Goal: Transaction & Acquisition: Book appointment/travel/reservation

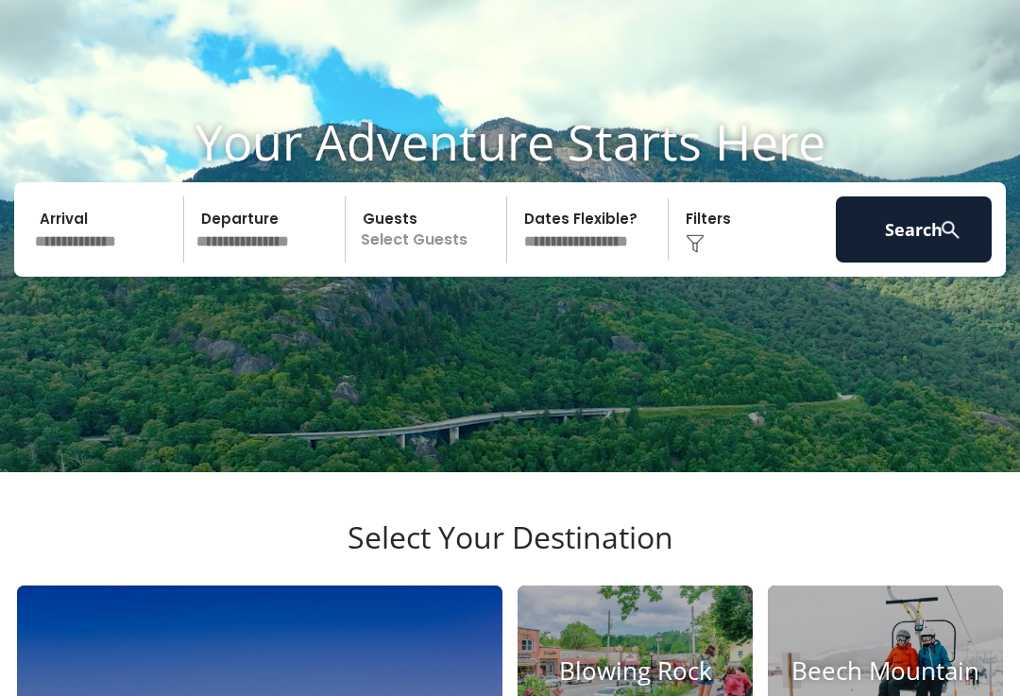
scroll to position [94, 0]
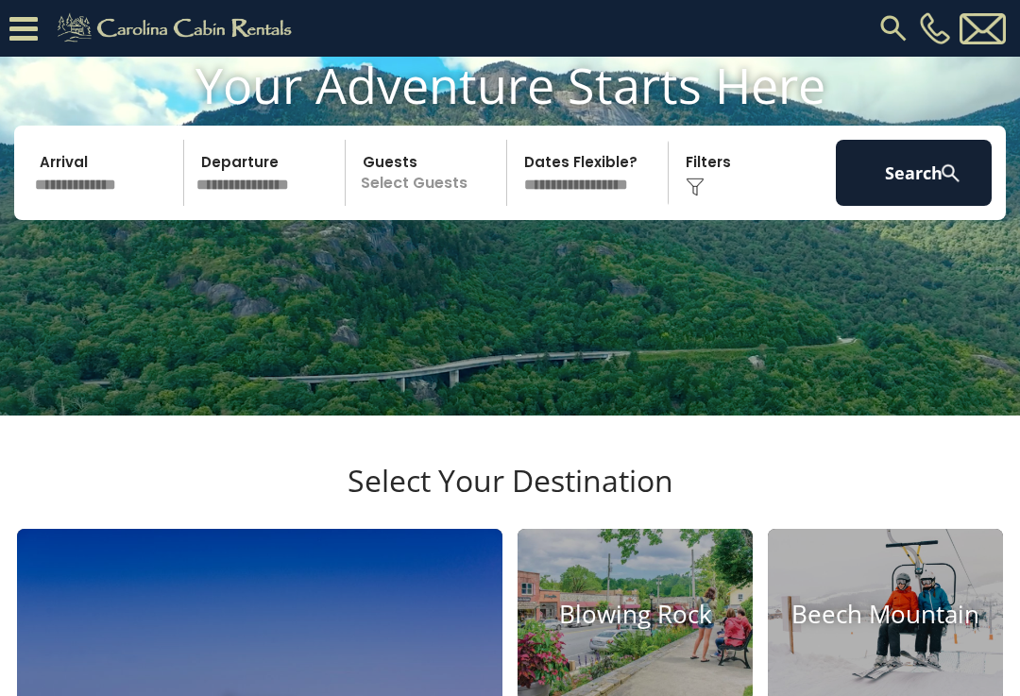
click at [115, 206] on input "text" at bounding box center [106, 173] width 156 height 66
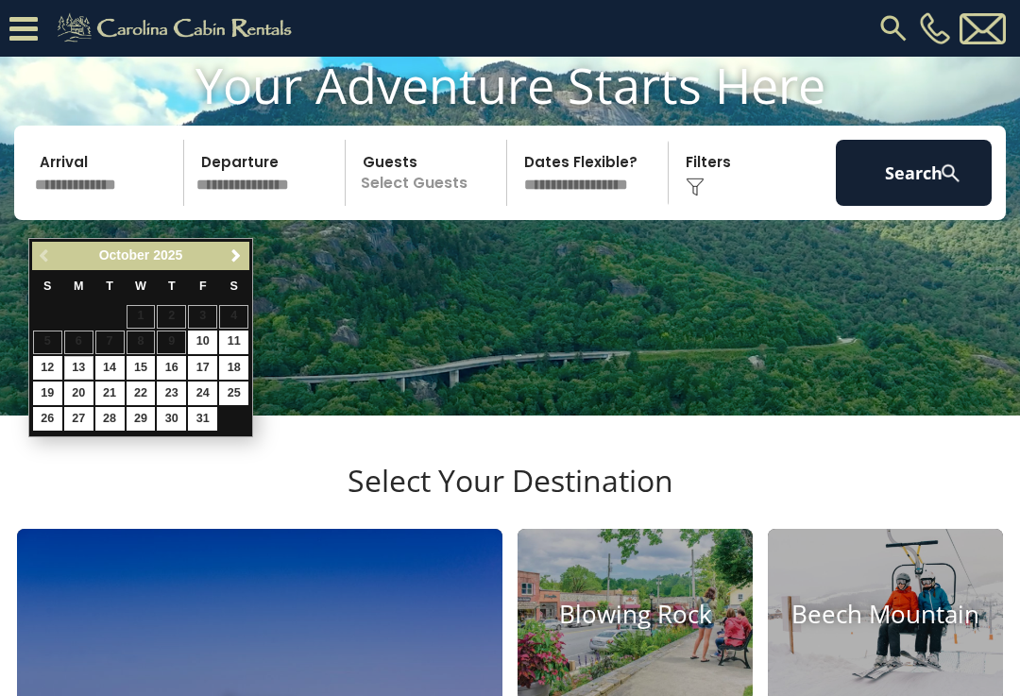
click at [67, 368] on link "13" at bounding box center [78, 368] width 29 height 24
type input "********"
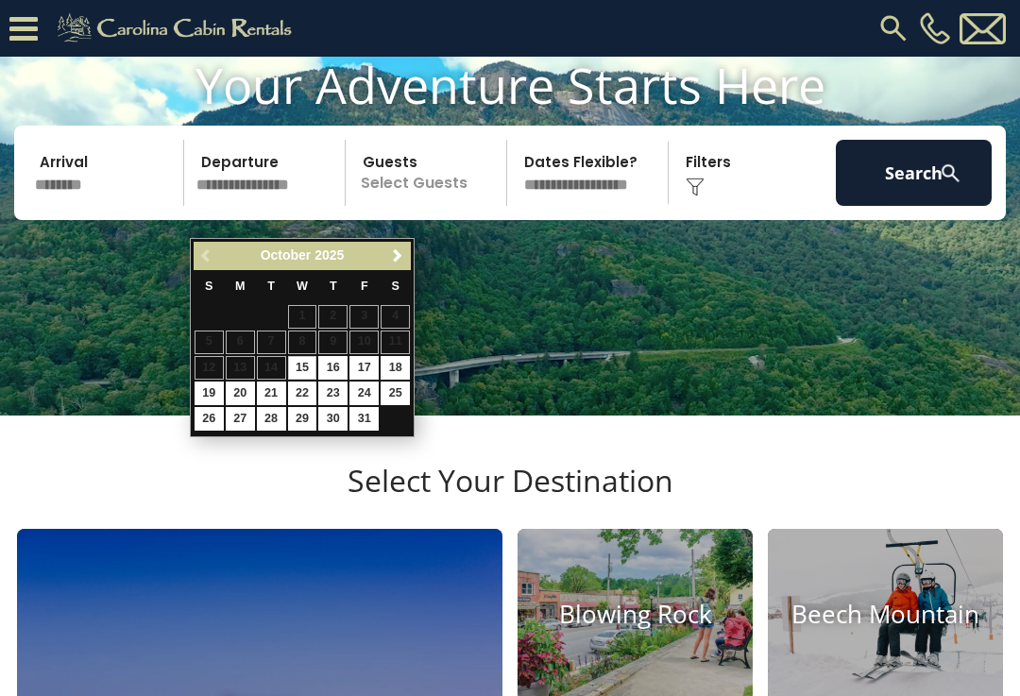
click at [332, 371] on link "16" at bounding box center [332, 368] width 29 height 24
type input "********"
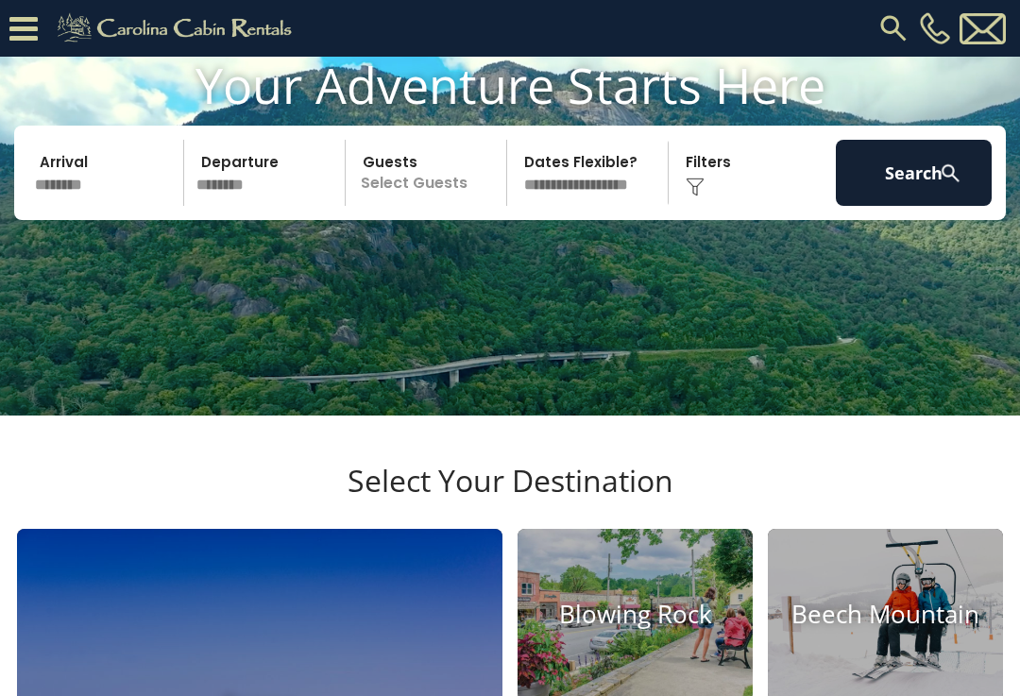
click at [443, 206] on p "Select Guests" at bounding box center [428, 173] width 155 height 66
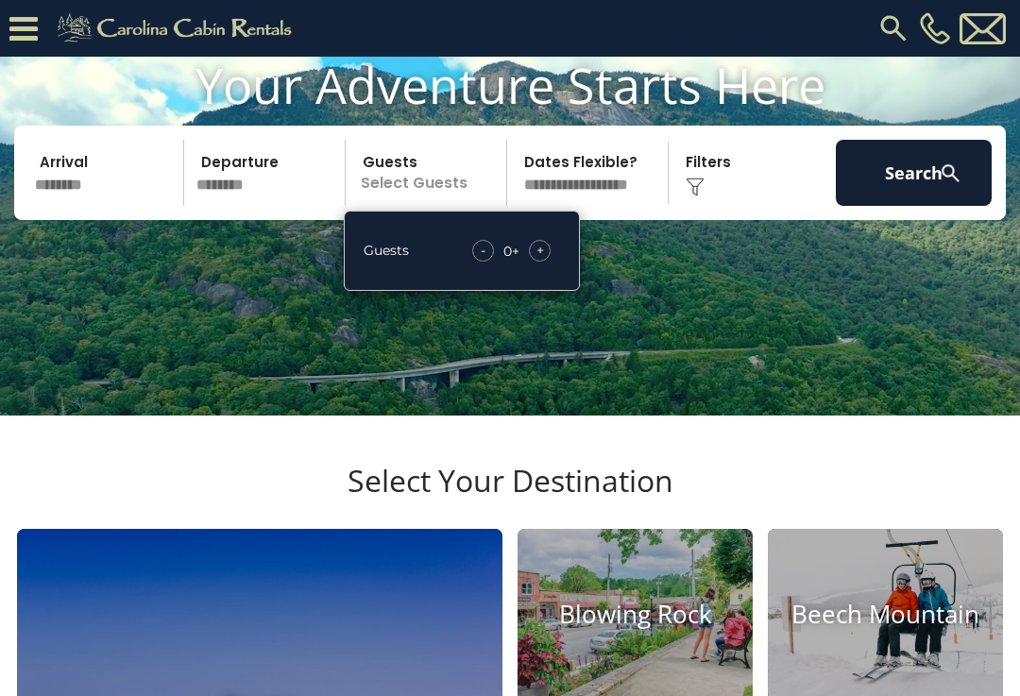
click at [559, 262] on div "- 0 + +" at bounding box center [511, 251] width 97 height 22
click at [549, 262] on div "+" at bounding box center [540, 251] width 22 height 22
click at [534, 262] on div "+" at bounding box center [540, 251] width 22 height 22
click at [924, 206] on button "Search" at bounding box center [914, 173] width 156 height 66
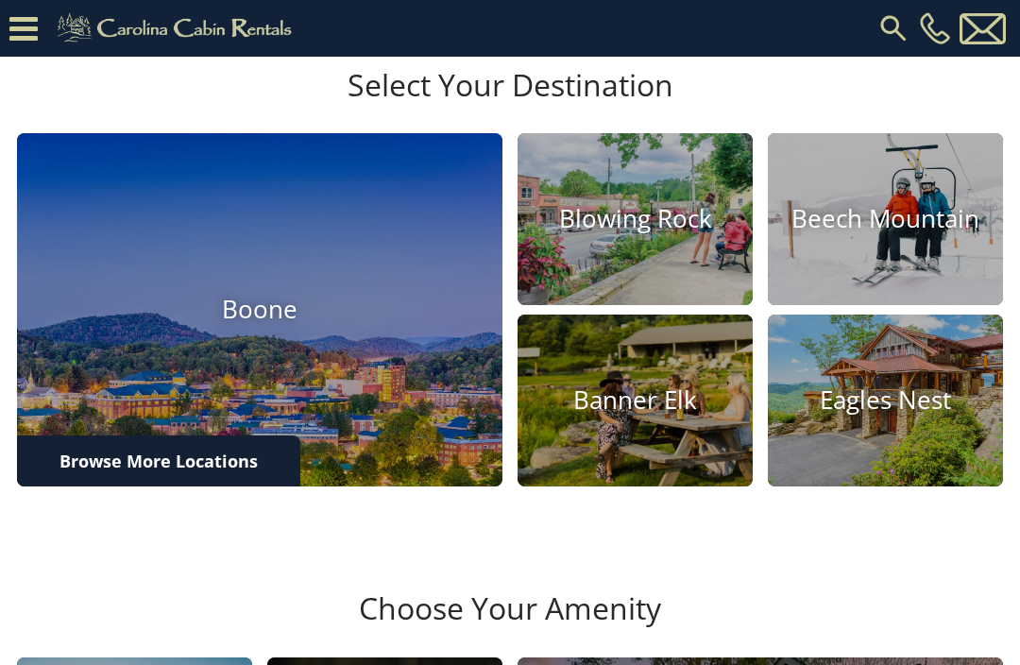
scroll to position [494, 0]
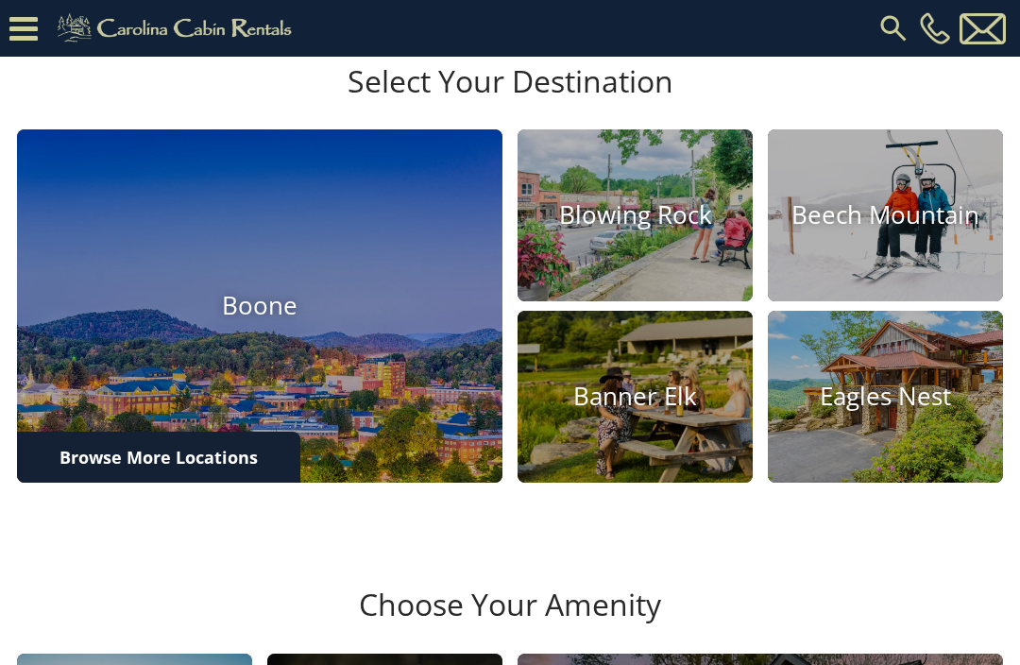
click at [606, 412] on h4 "Banner Elk" at bounding box center [635, 397] width 235 height 29
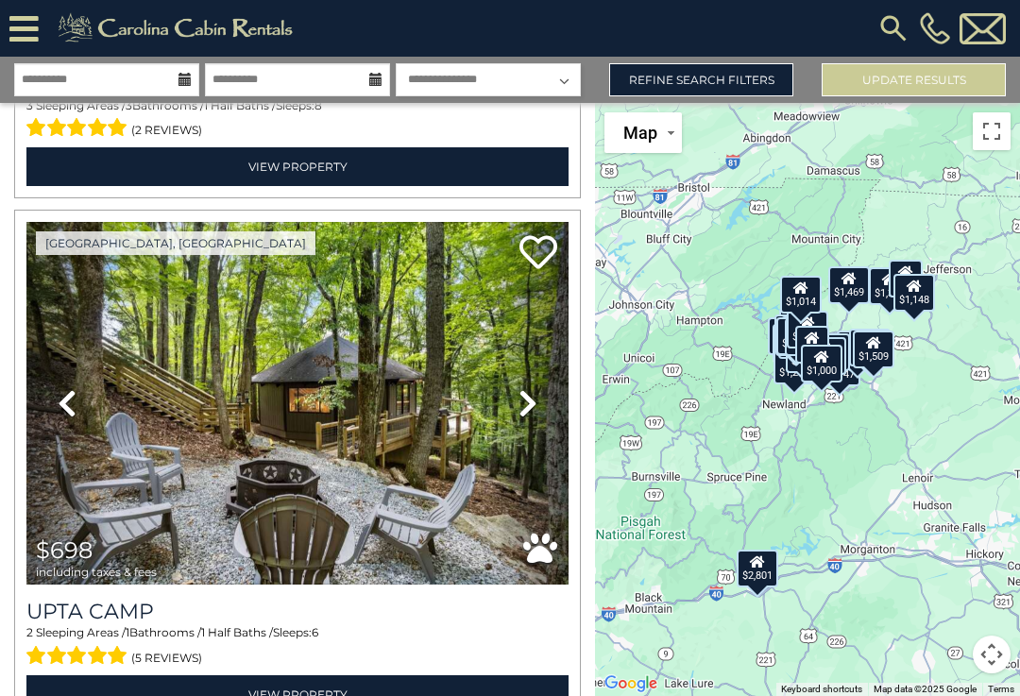
scroll to position [4180, 0]
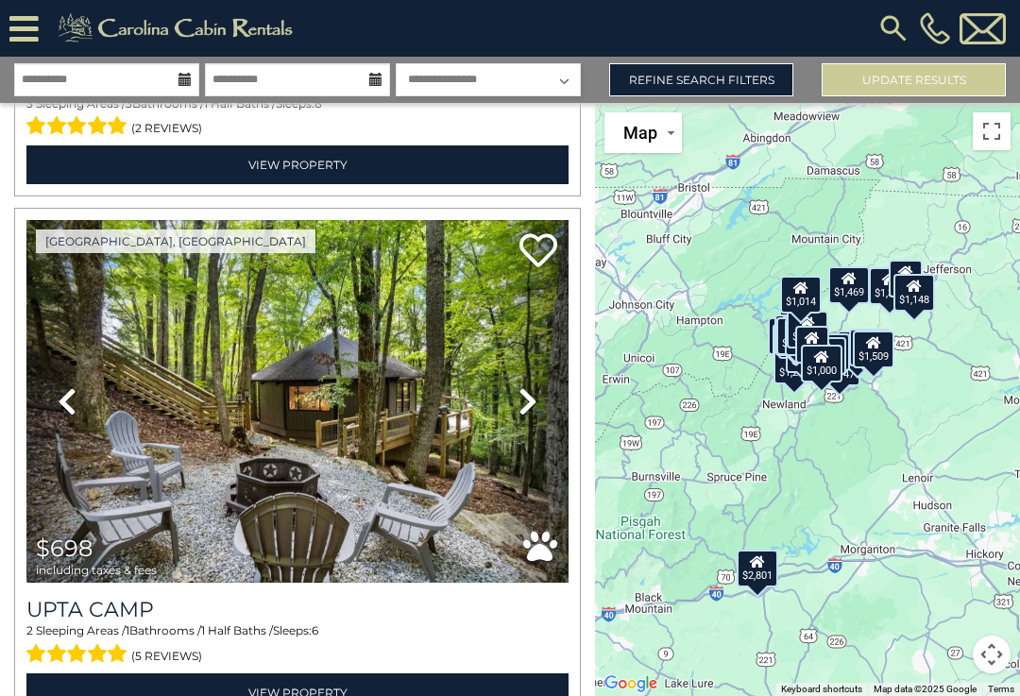
click at [344, 393] on img at bounding box center [297, 402] width 542 height 364
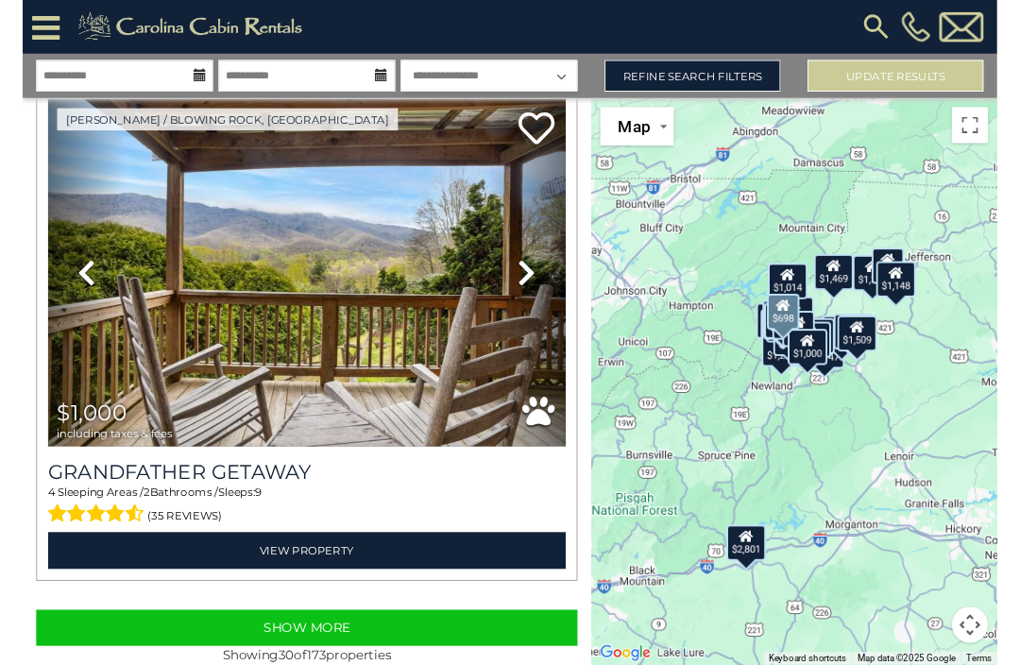
scroll to position [0, 0]
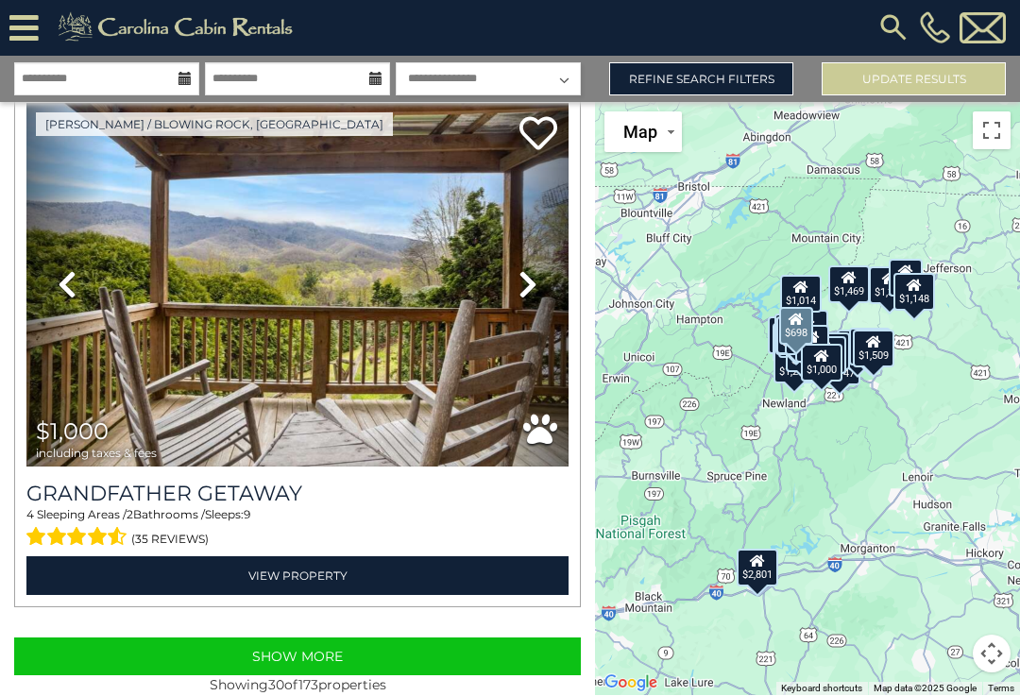
click at [322, 237] on img at bounding box center [297, 286] width 542 height 364
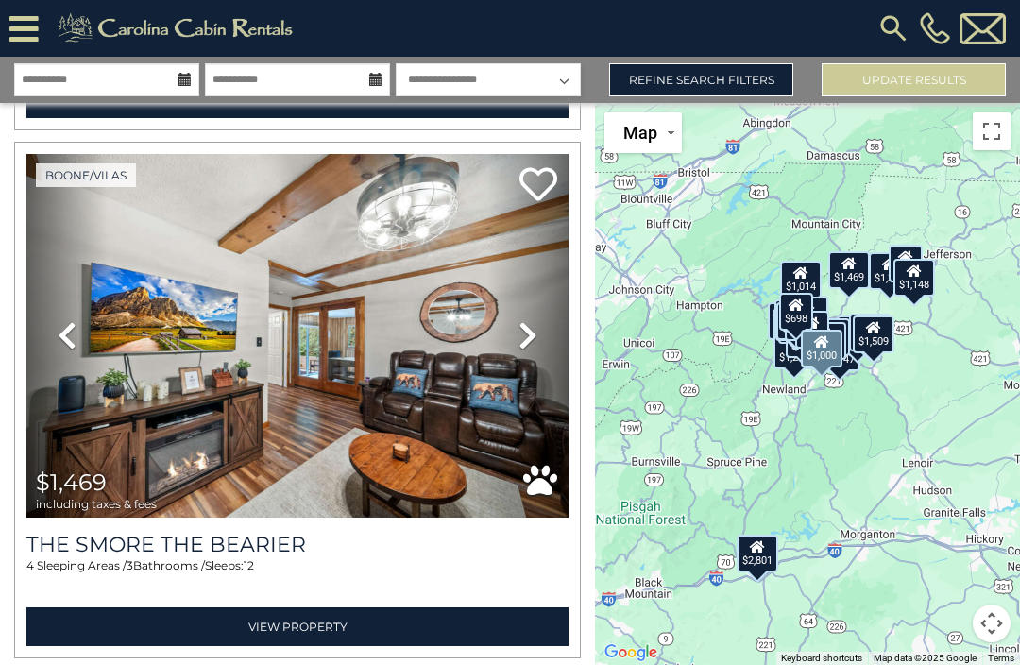
scroll to position [14799, 0]
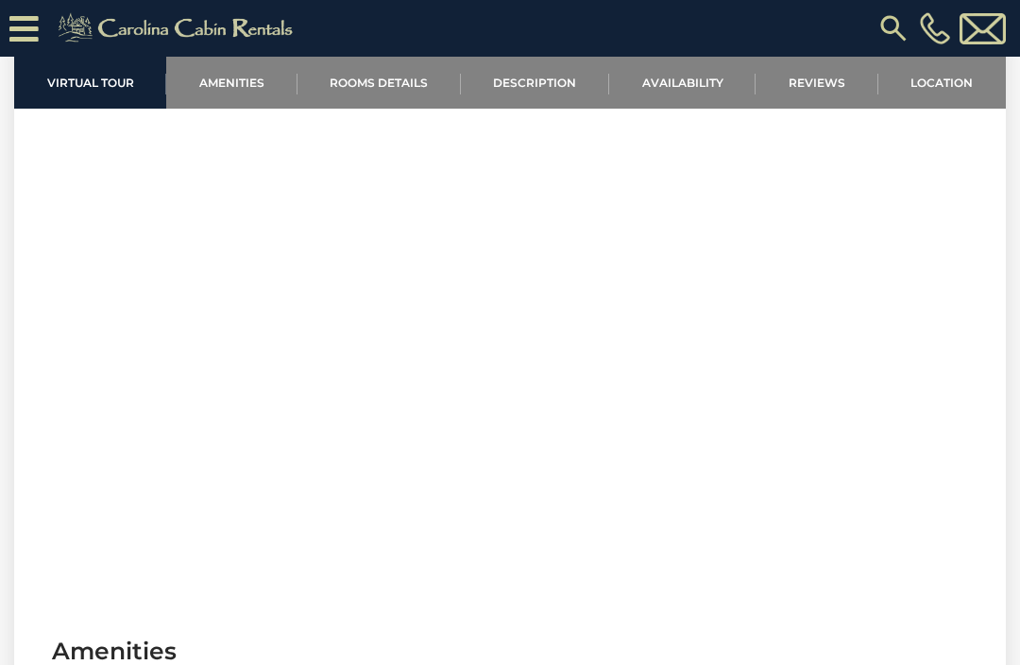
scroll to position [727, 0]
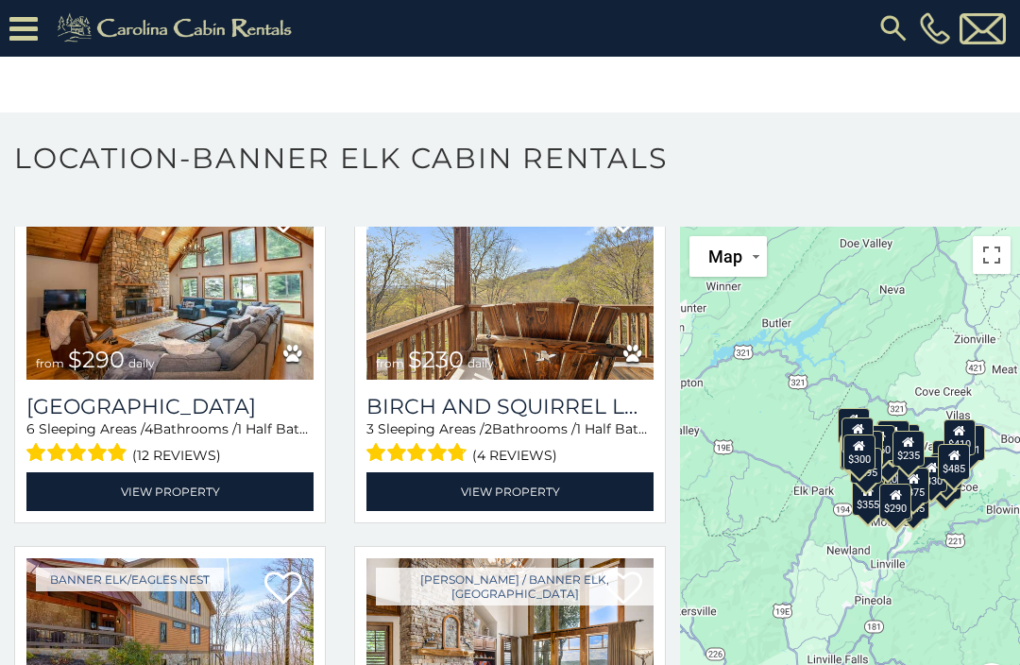
scroll to position [4216, 0]
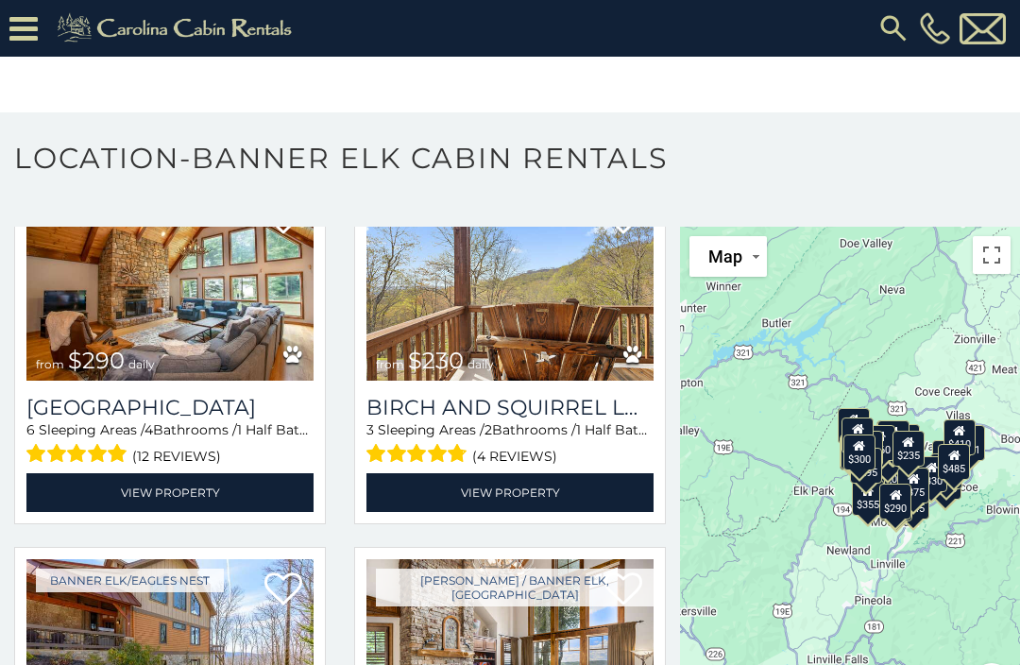
click at [476, 338] on img at bounding box center [509, 284] width 287 height 193
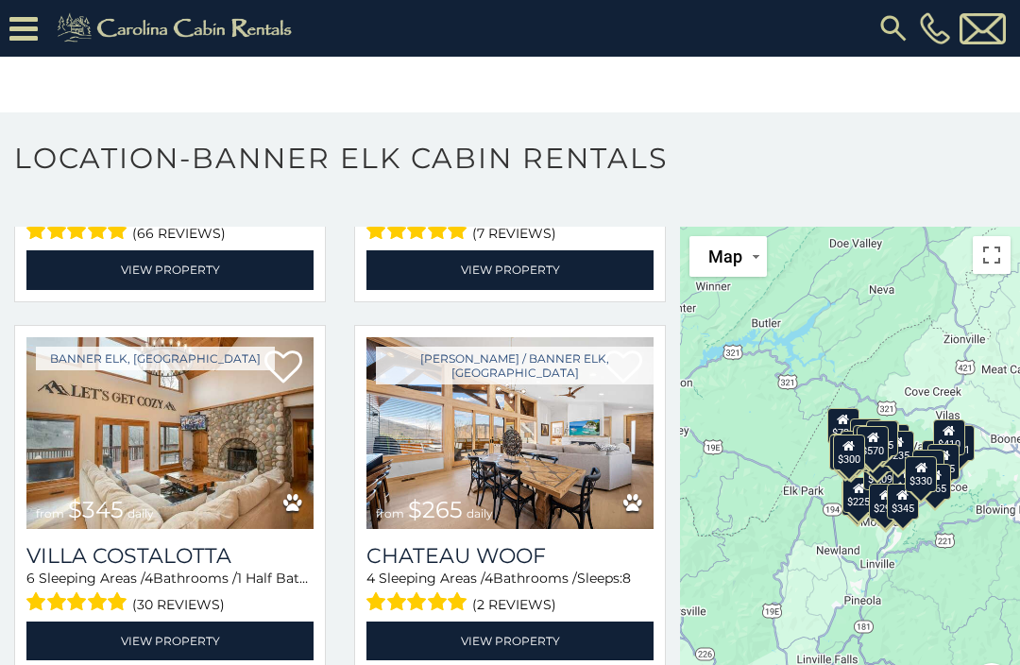
scroll to position [4810, 0]
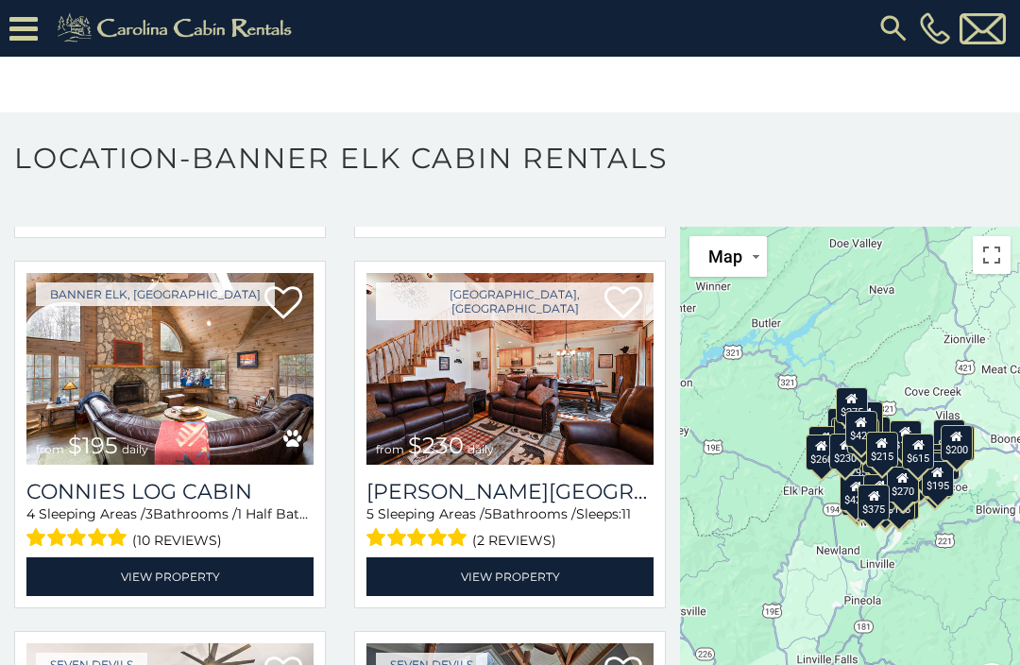
scroll to position [6724, 0]
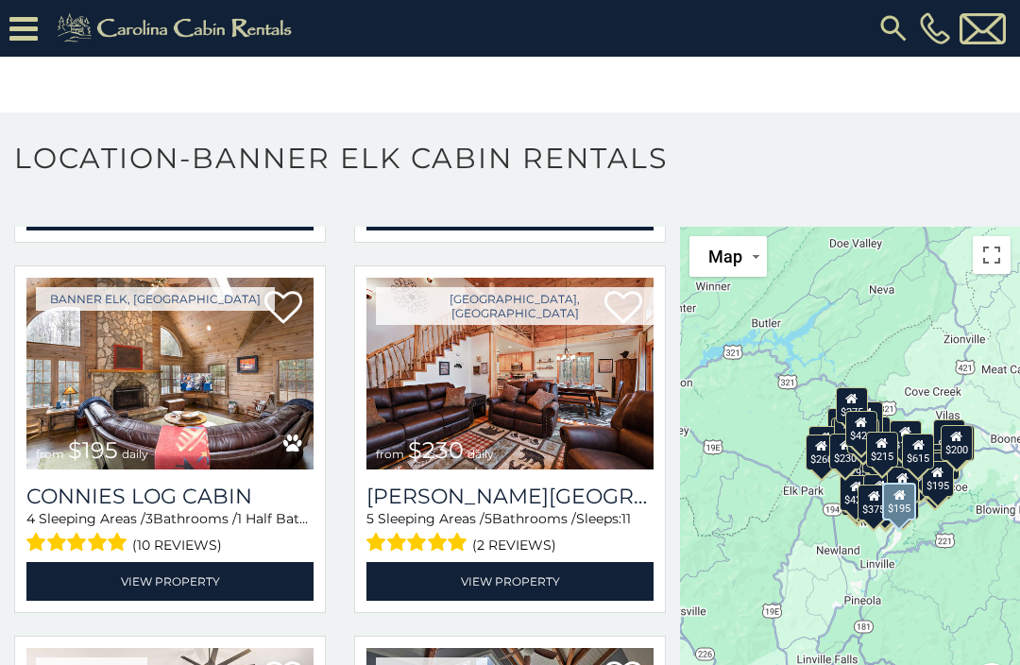
click at [186, 386] on img at bounding box center [169, 374] width 287 height 193
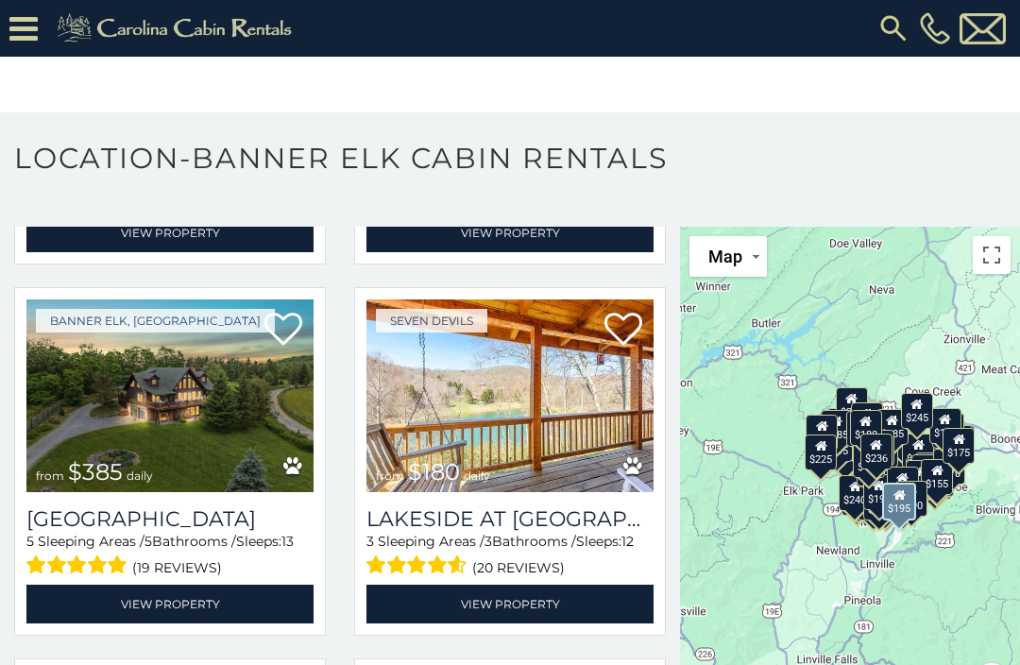
scroll to position [11913, 0]
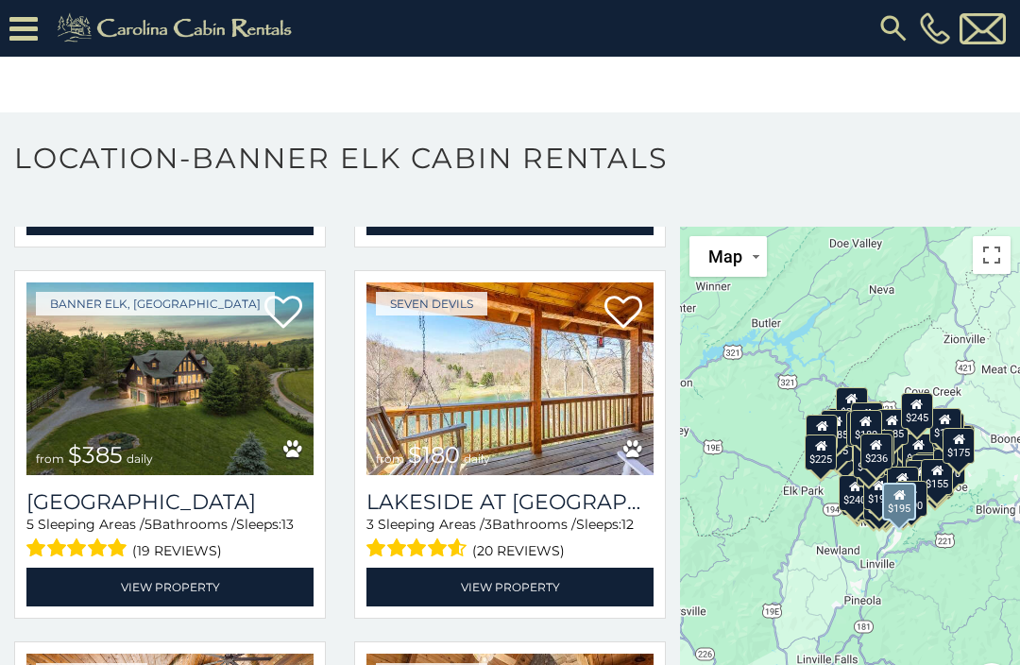
click at [507, 419] on img at bounding box center [509, 378] width 287 height 193
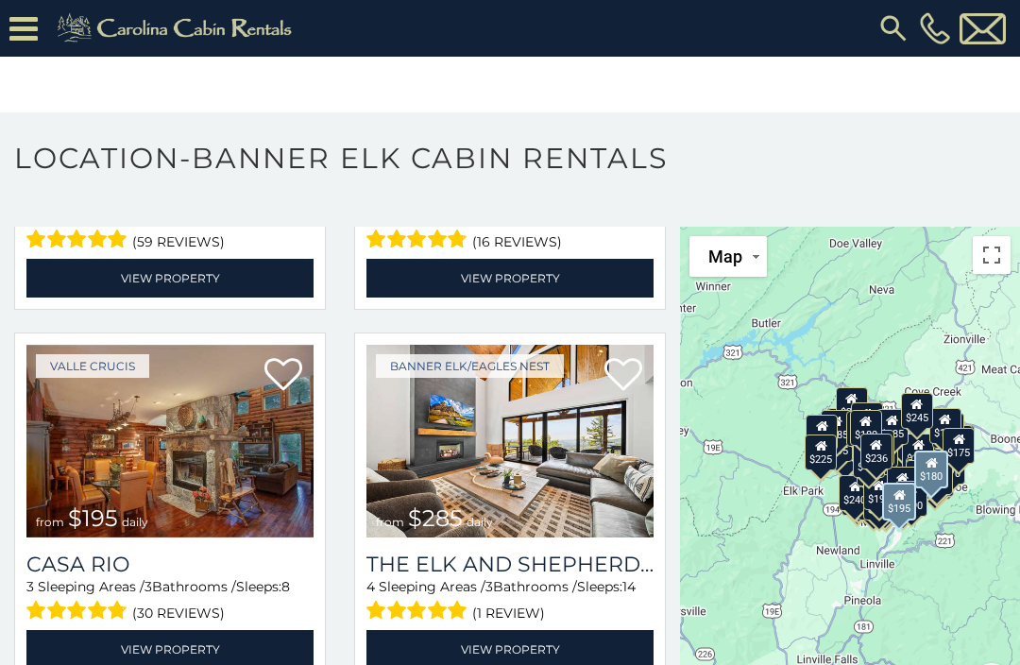
scroll to position [12964, 0]
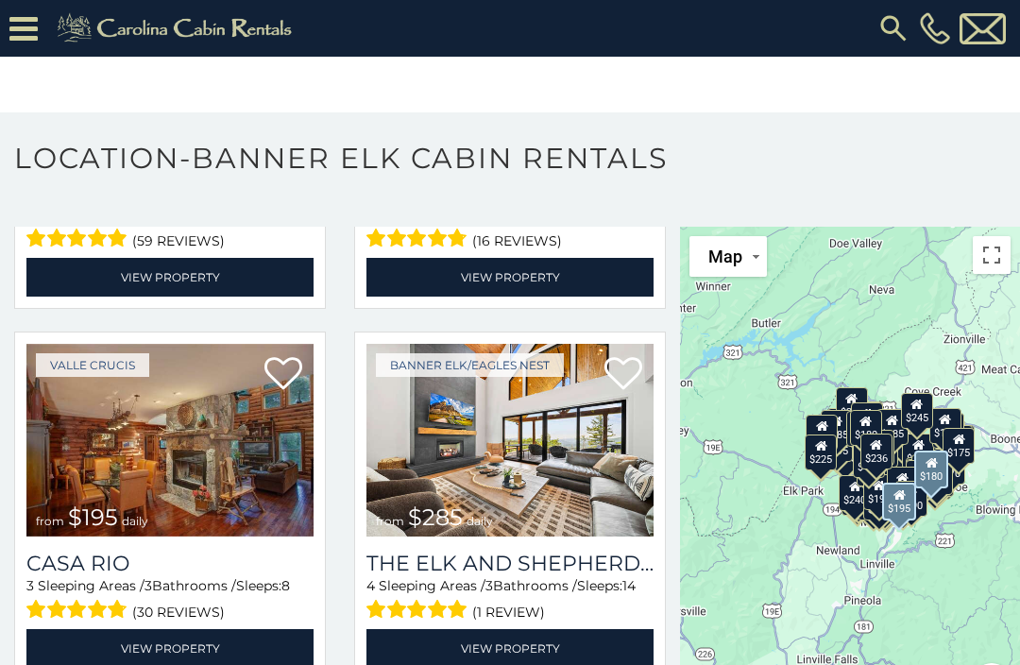
click at [159, 462] on img at bounding box center [169, 440] width 287 height 193
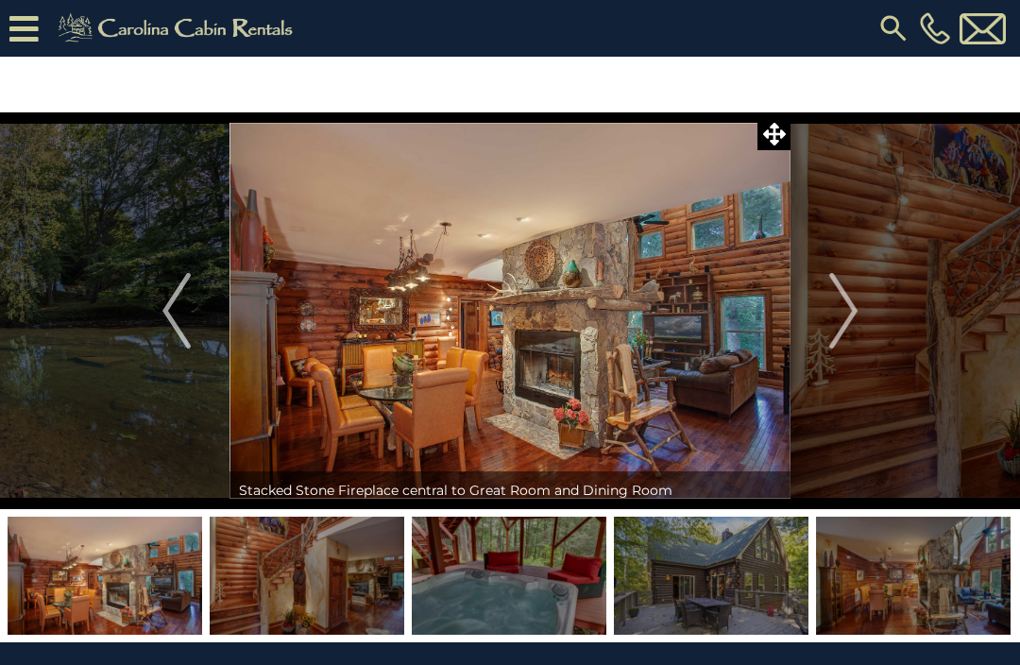
click at [856, 305] on img "Next" at bounding box center [843, 311] width 28 height 76
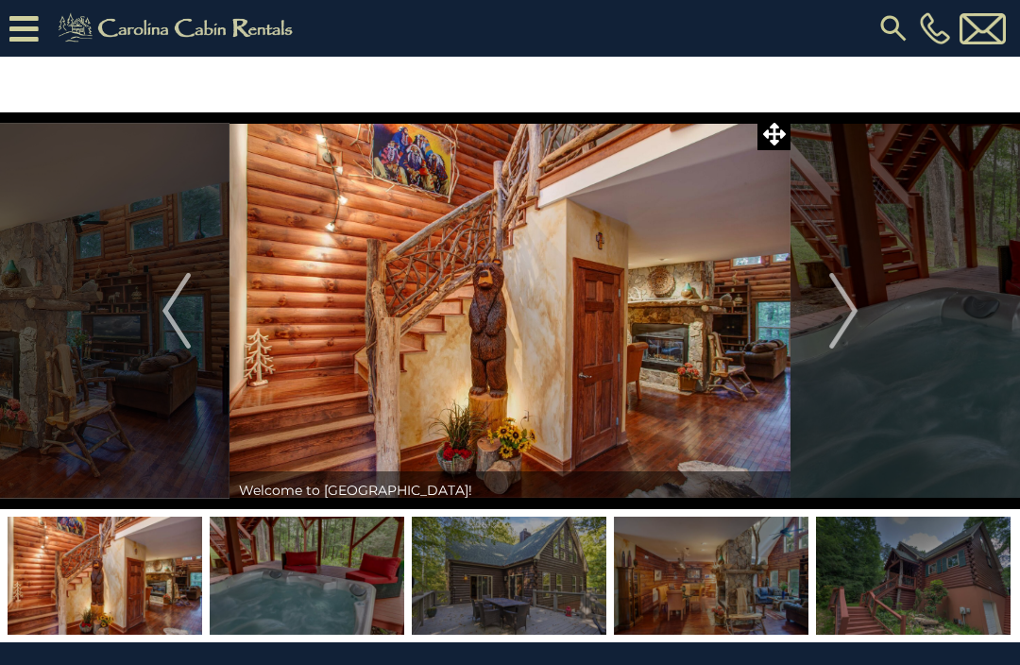
click at [844, 333] on img "Next" at bounding box center [843, 311] width 28 height 76
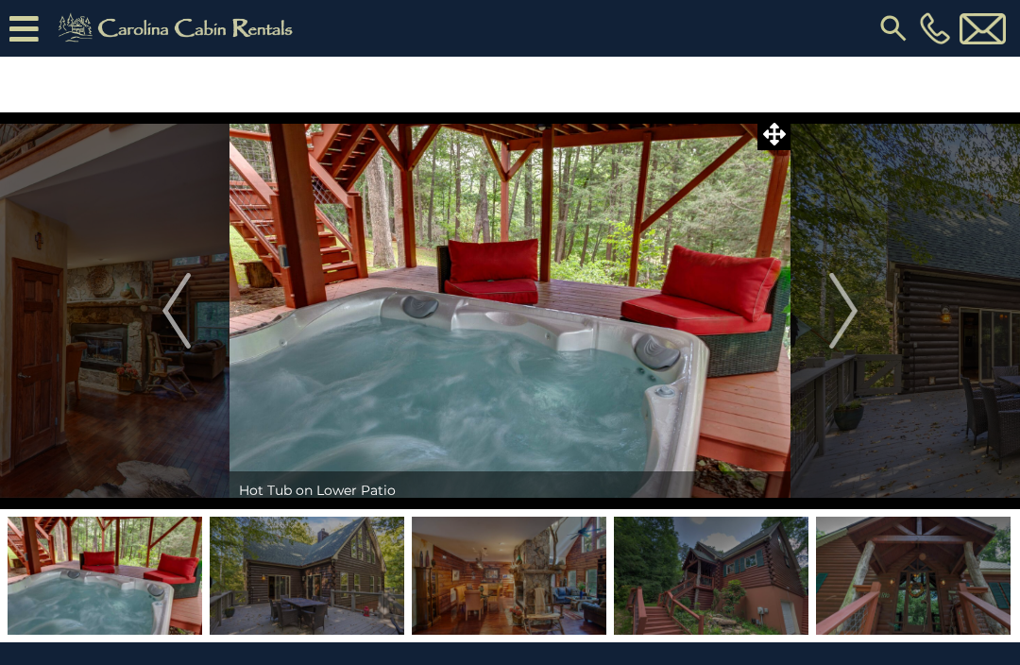
click at [860, 315] on button "Next" at bounding box center [844, 310] width 106 height 397
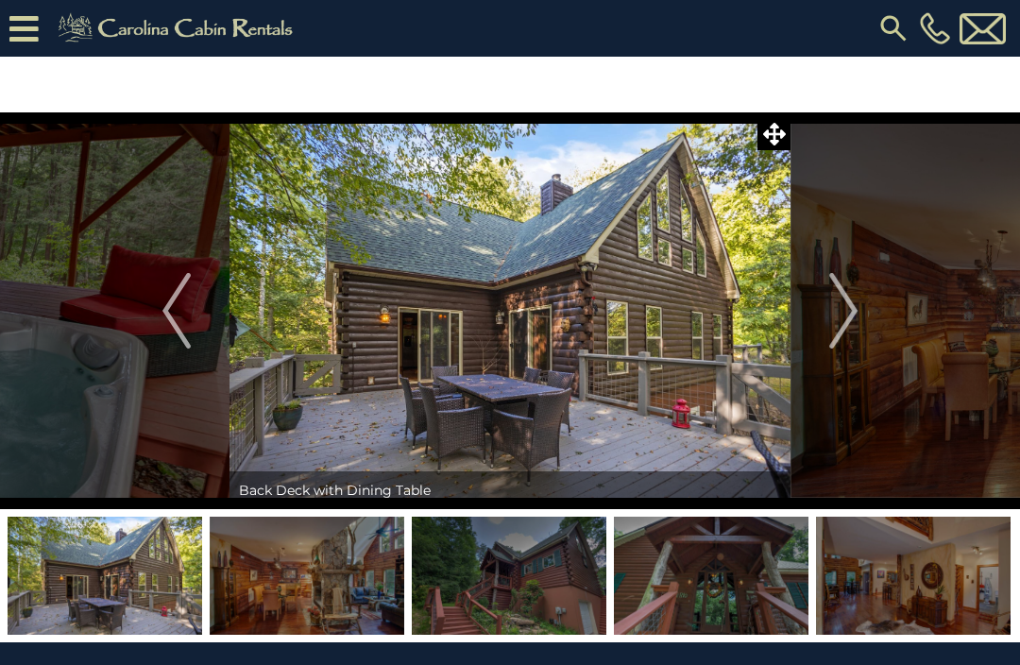
click at [853, 306] on img "Next" at bounding box center [843, 311] width 28 height 76
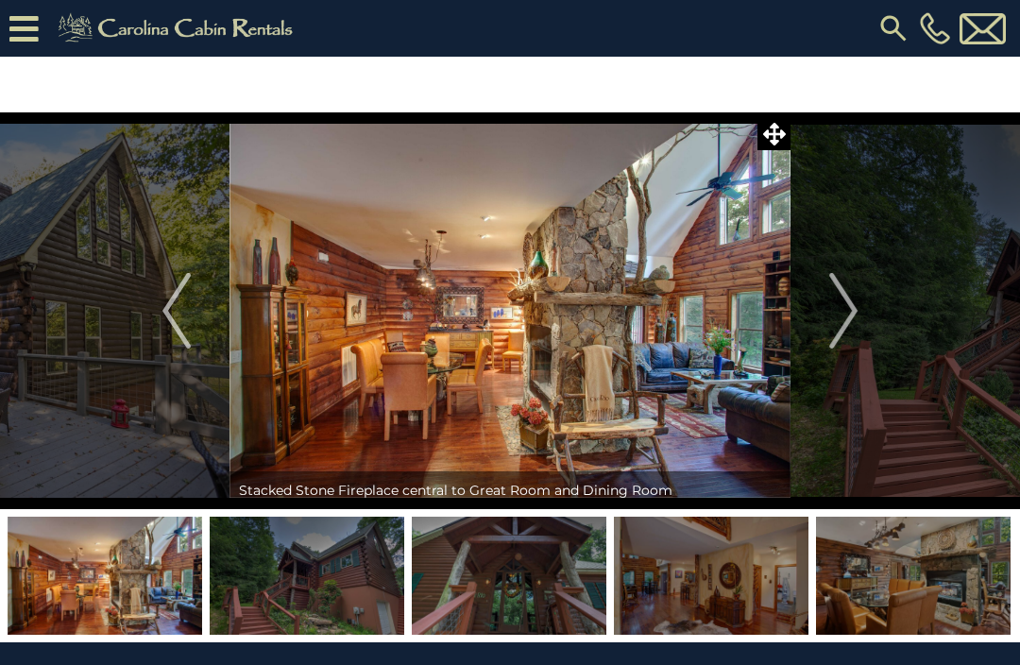
click at [856, 316] on img "Next" at bounding box center [843, 311] width 28 height 76
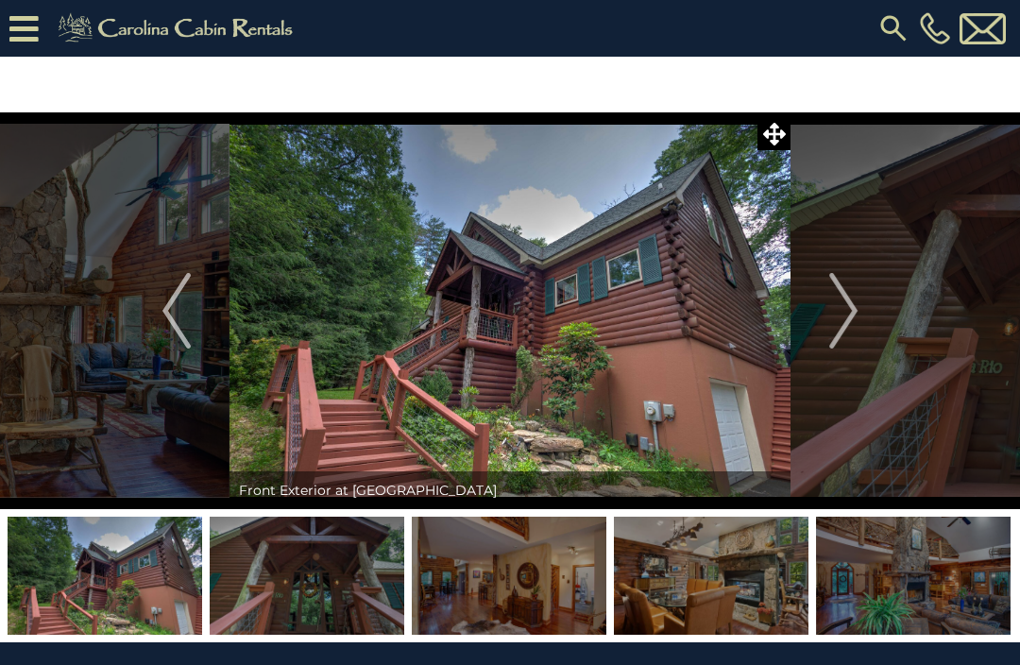
click at [835, 313] on img "Next" at bounding box center [843, 311] width 28 height 76
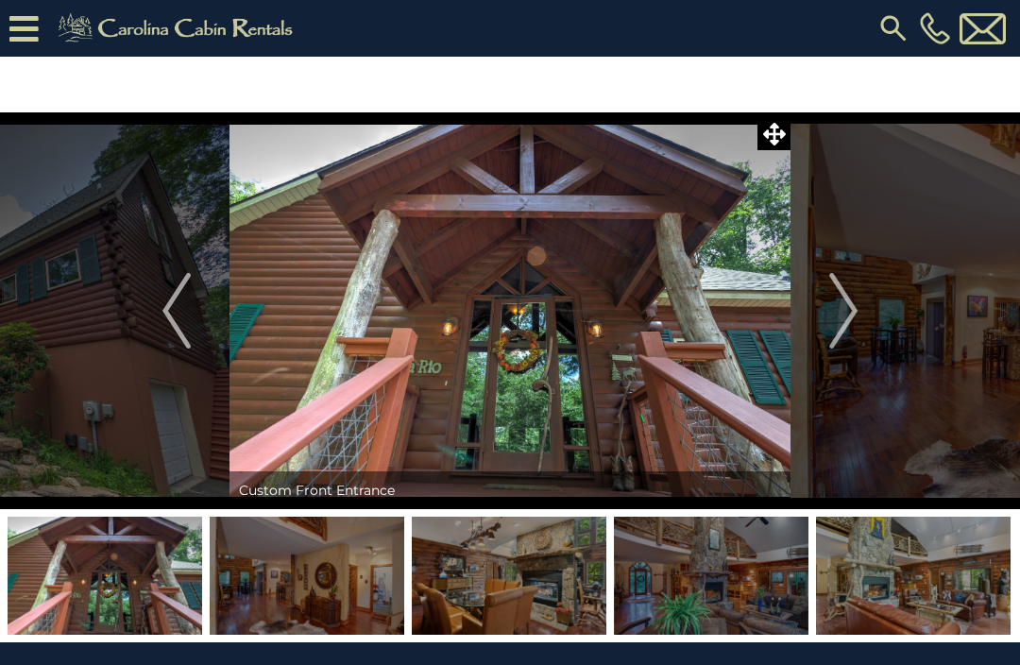
click at [846, 320] on img "Next" at bounding box center [843, 311] width 28 height 76
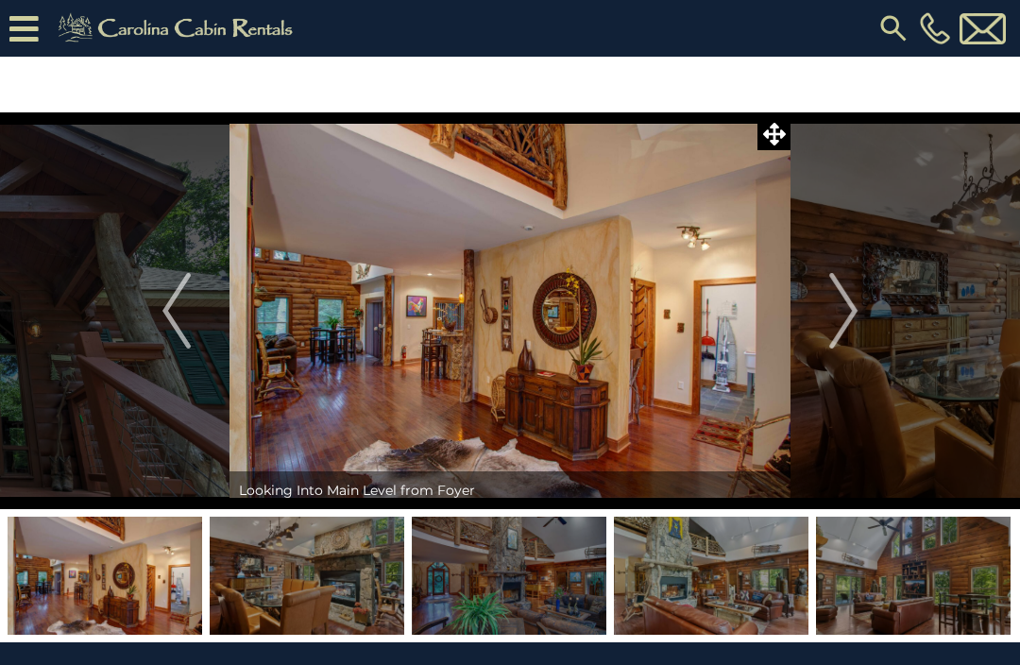
click at [843, 324] on img "Next" at bounding box center [843, 311] width 28 height 76
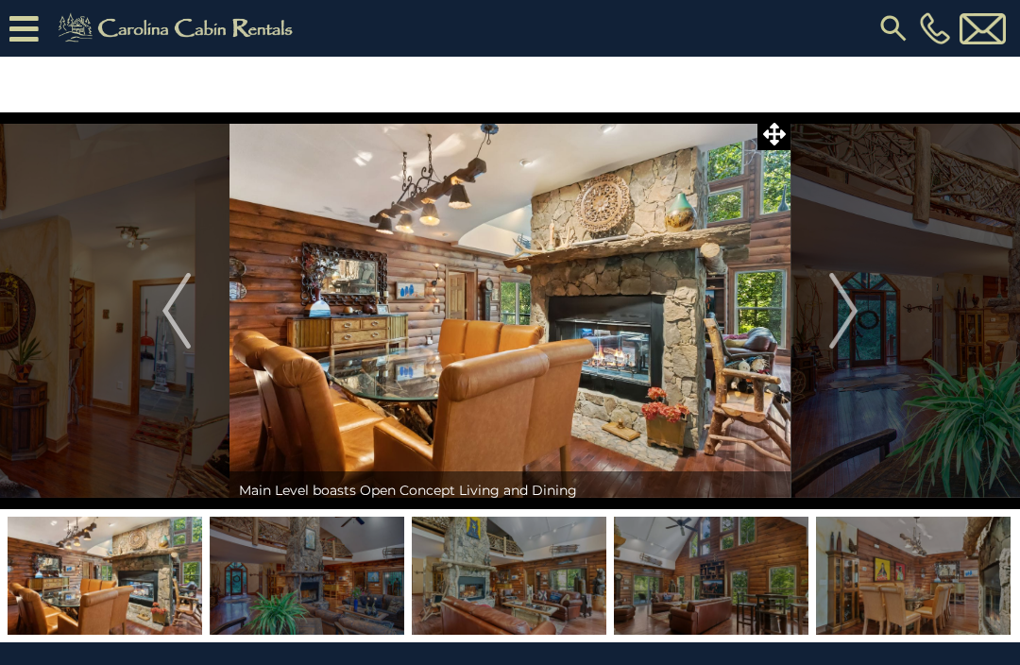
click at [858, 321] on img "Next" at bounding box center [843, 311] width 28 height 76
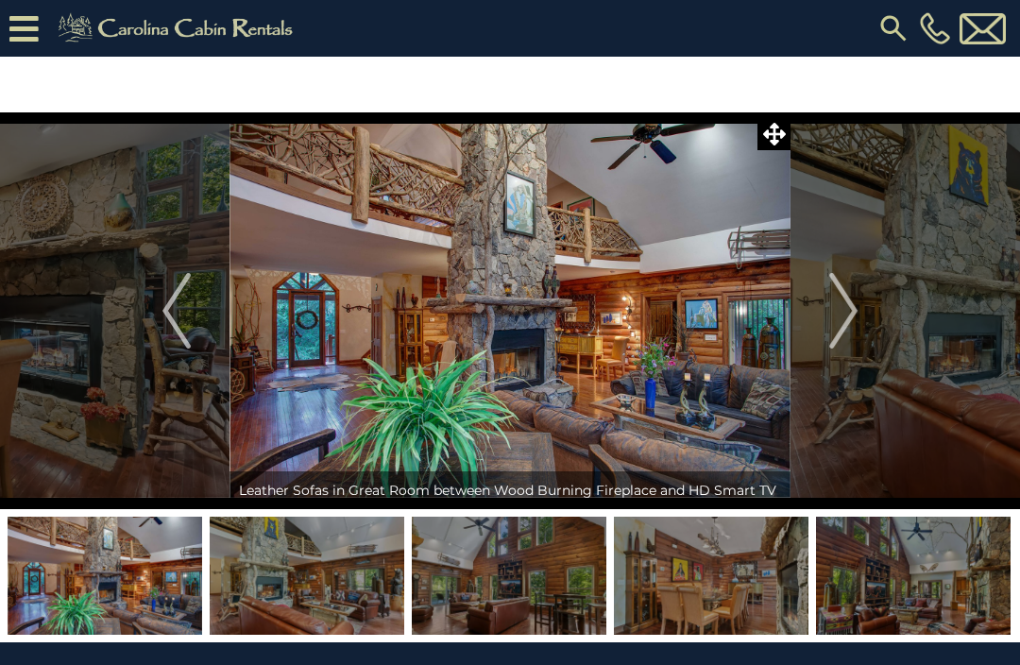
click at [852, 318] on img "Next" at bounding box center [843, 311] width 28 height 76
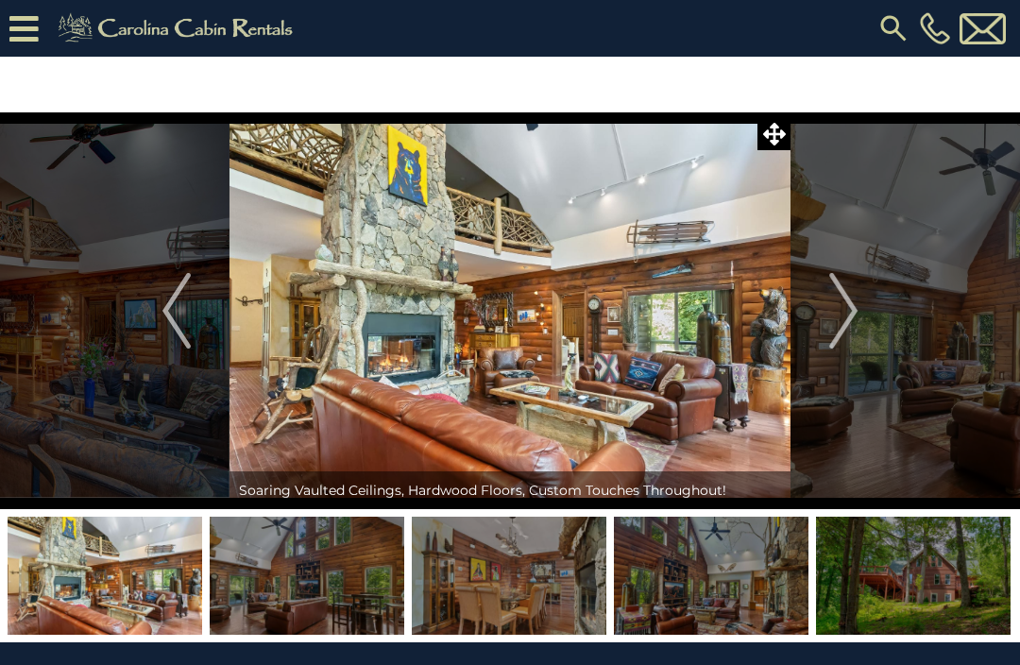
click at [858, 320] on img "Next" at bounding box center [843, 311] width 28 height 76
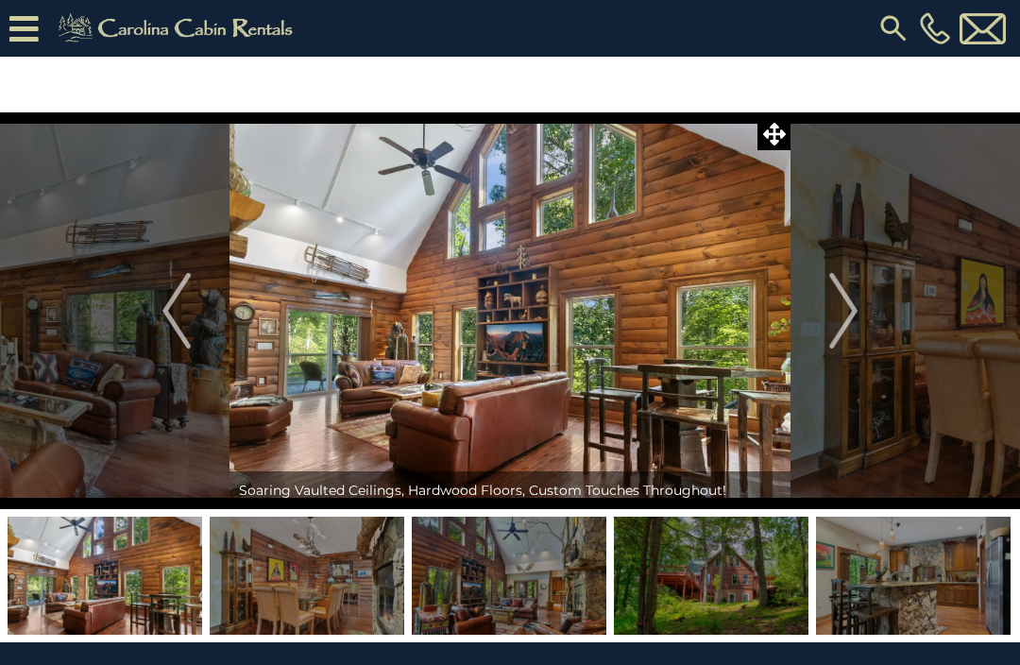
click at [834, 332] on img "Next" at bounding box center [843, 311] width 28 height 76
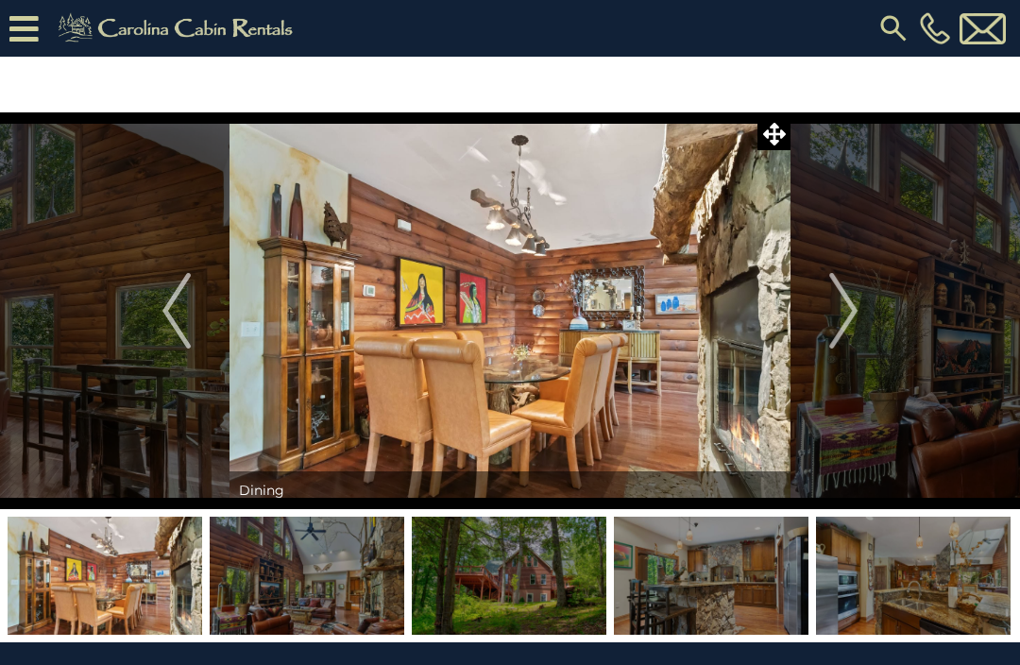
click at [841, 314] on img "Next" at bounding box center [843, 311] width 28 height 76
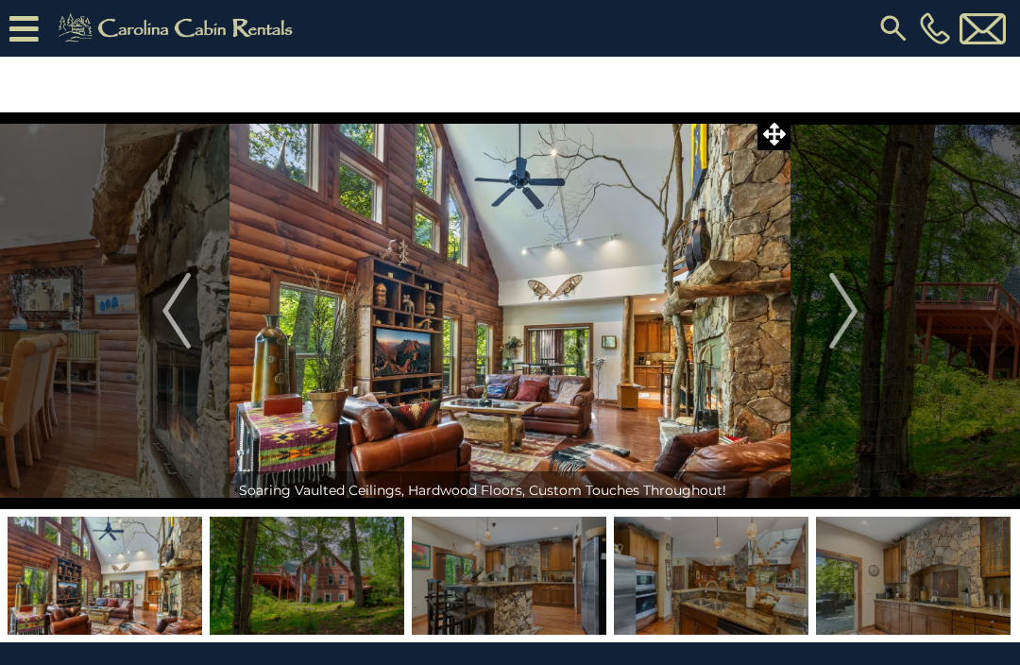
click at [843, 304] on img "Next" at bounding box center [843, 311] width 28 height 76
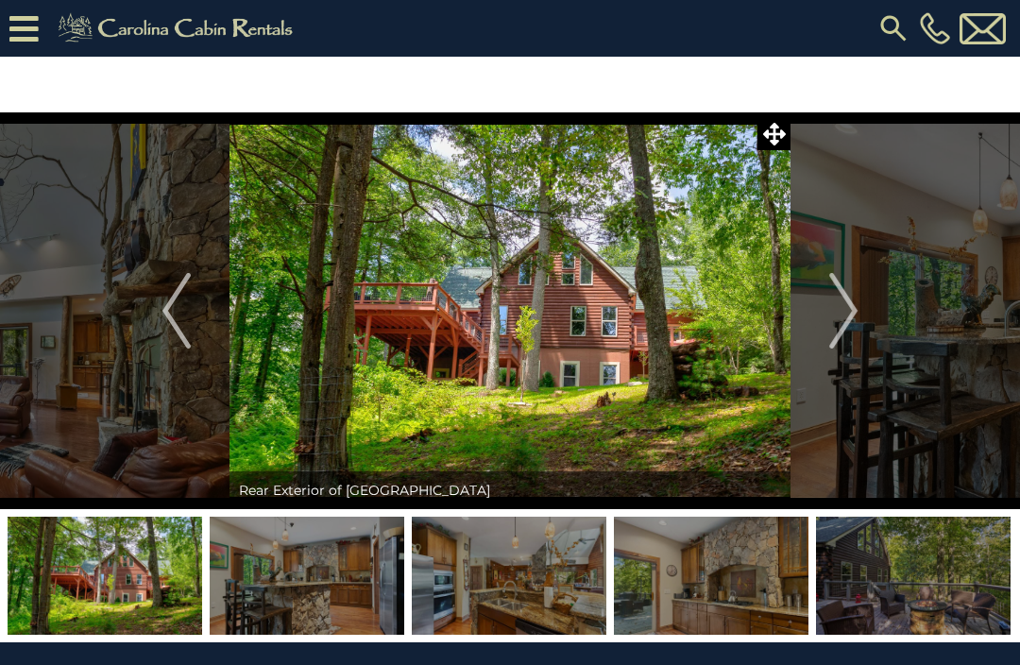
click at [856, 306] on img "Next" at bounding box center [843, 311] width 28 height 76
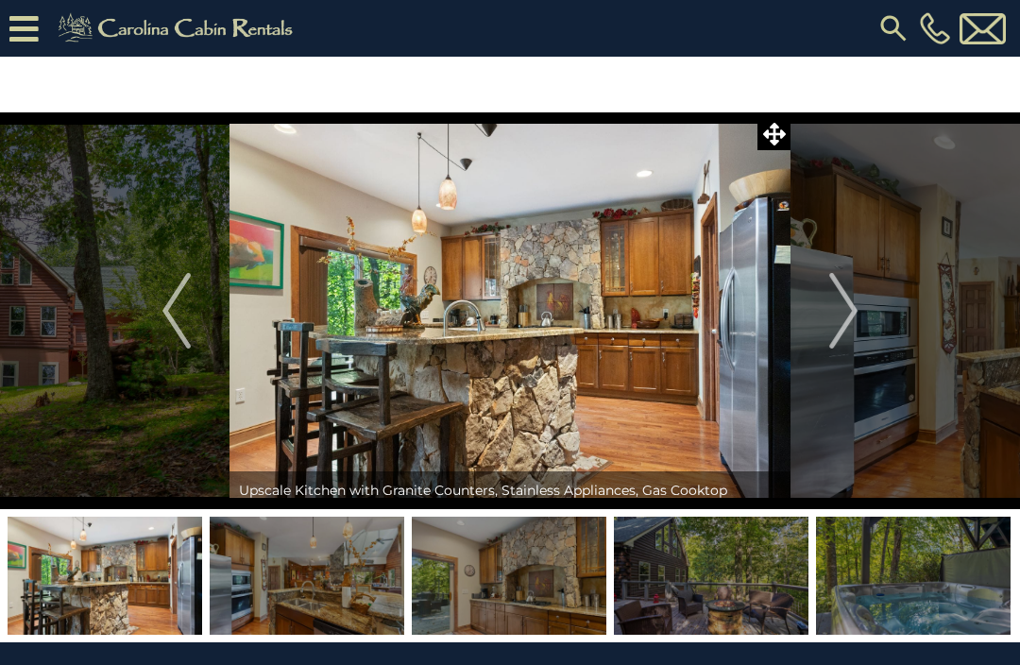
click at [843, 304] on img "Next" at bounding box center [843, 311] width 28 height 76
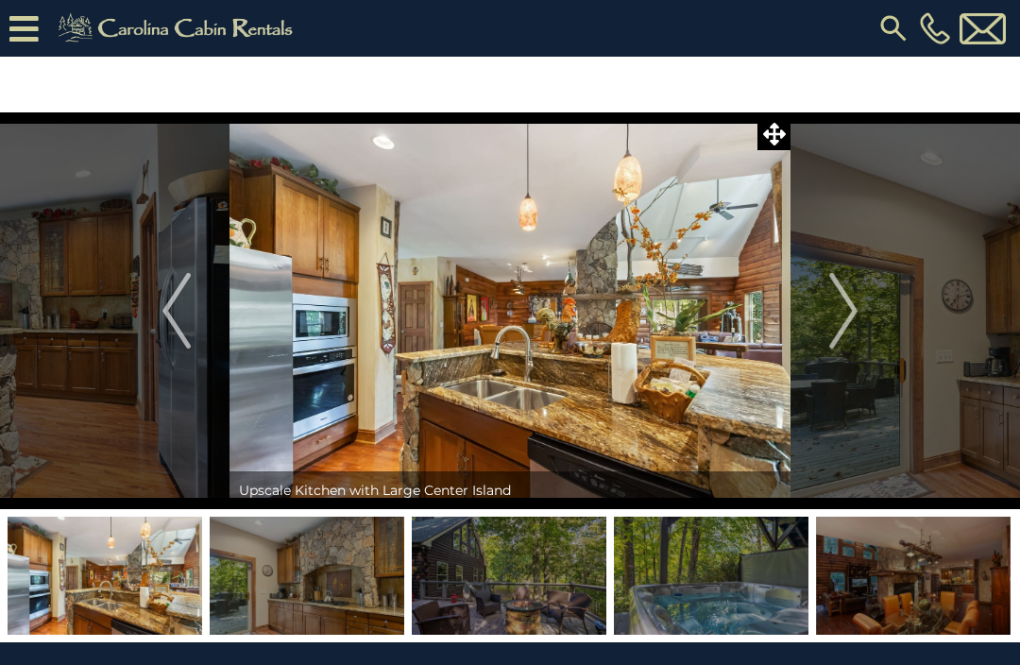
click at [842, 322] on img "Next" at bounding box center [843, 311] width 28 height 76
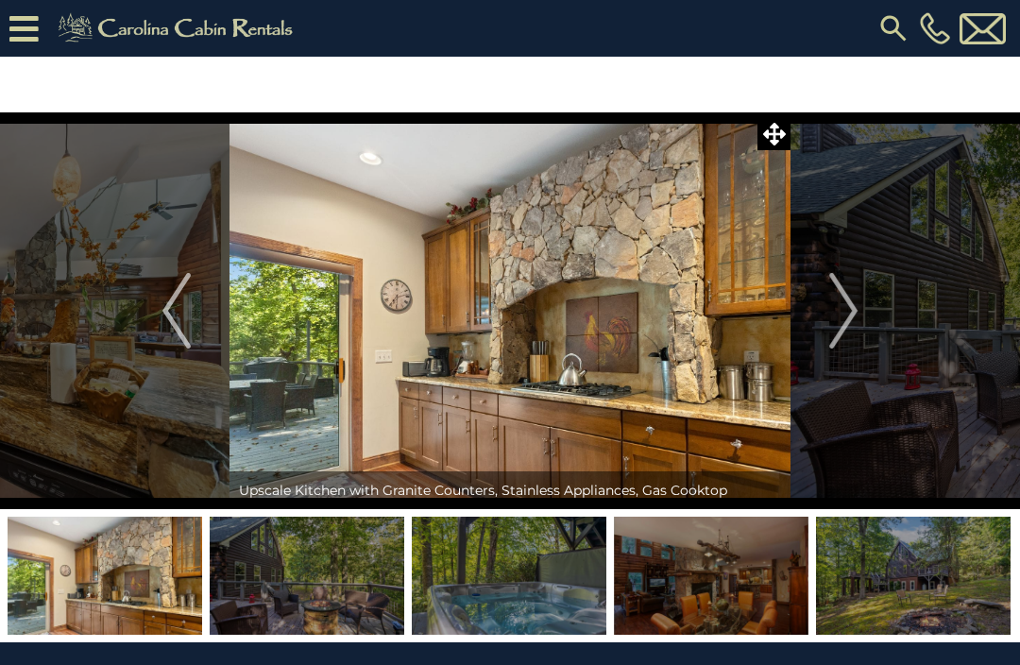
click at [844, 335] on img "Next" at bounding box center [843, 311] width 28 height 76
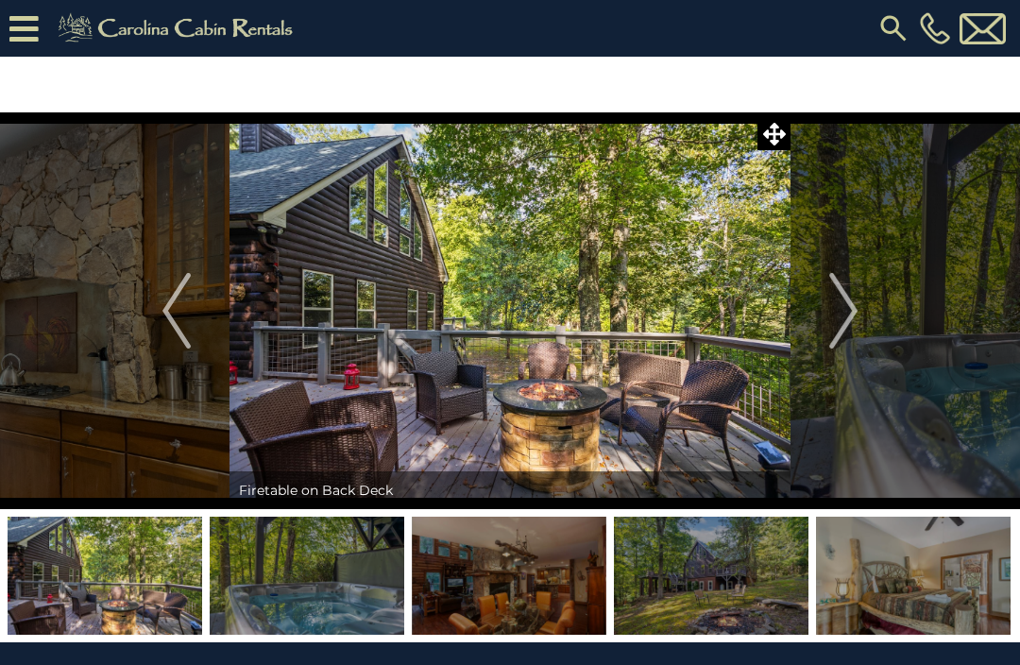
click at [844, 320] on img "Next" at bounding box center [843, 311] width 28 height 76
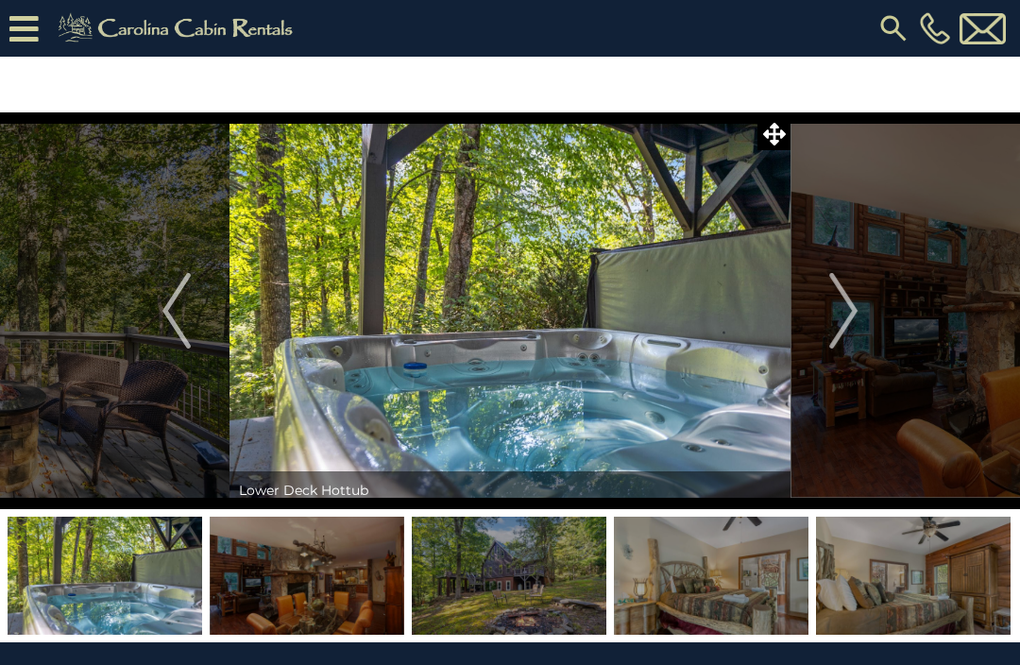
click at [853, 319] on img "Next" at bounding box center [843, 311] width 28 height 76
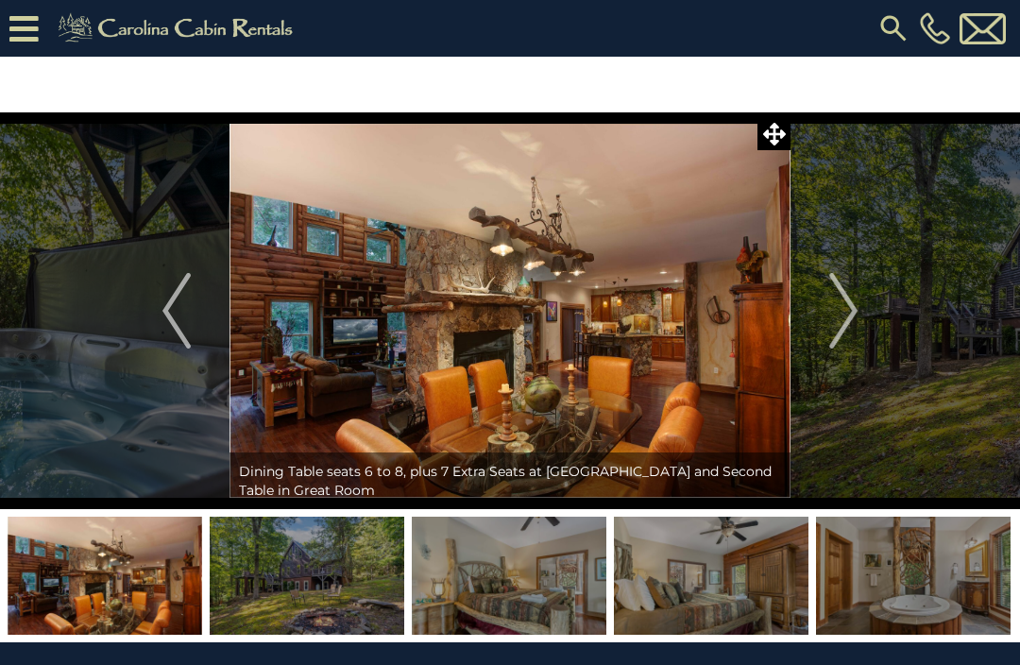
click at [849, 334] on img "Next" at bounding box center [843, 311] width 28 height 76
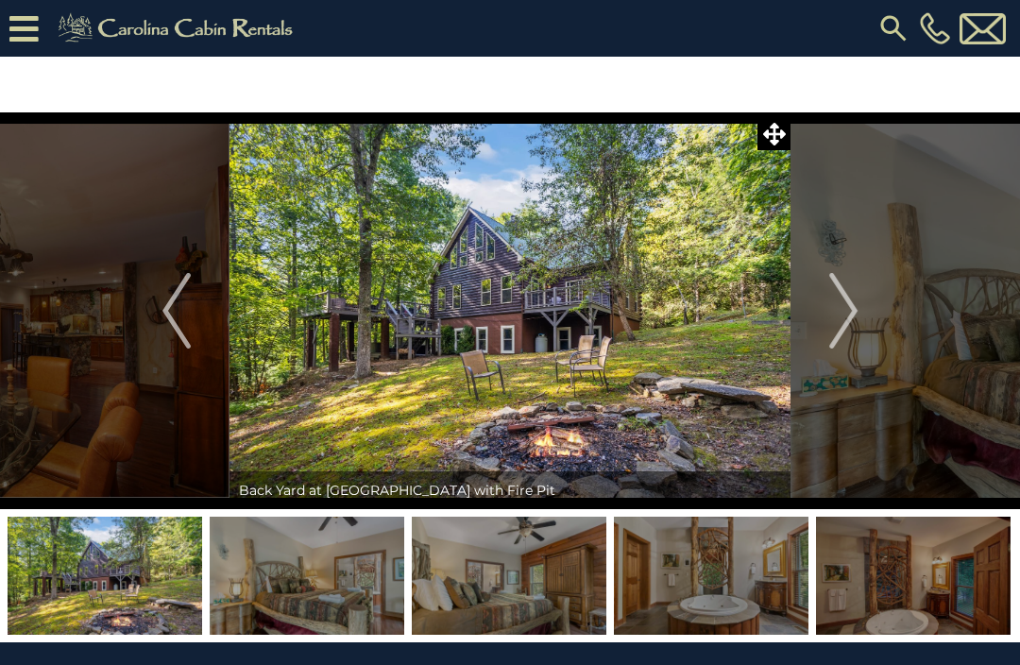
click at [869, 305] on button "Next" at bounding box center [844, 310] width 106 height 397
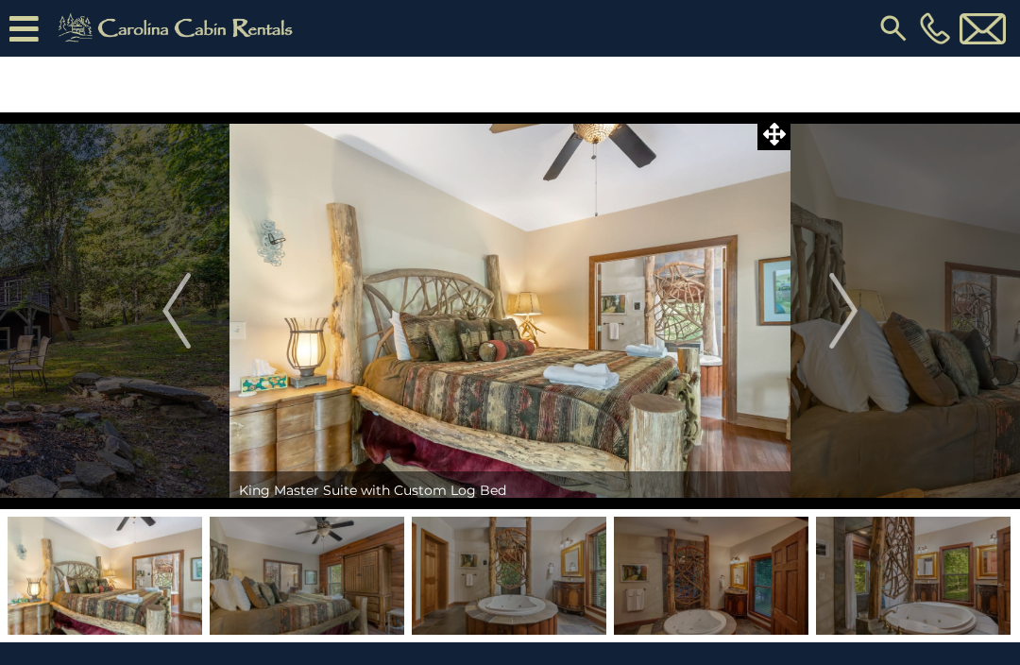
click at [847, 318] on img "Next" at bounding box center [843, 311] width 28 height 76
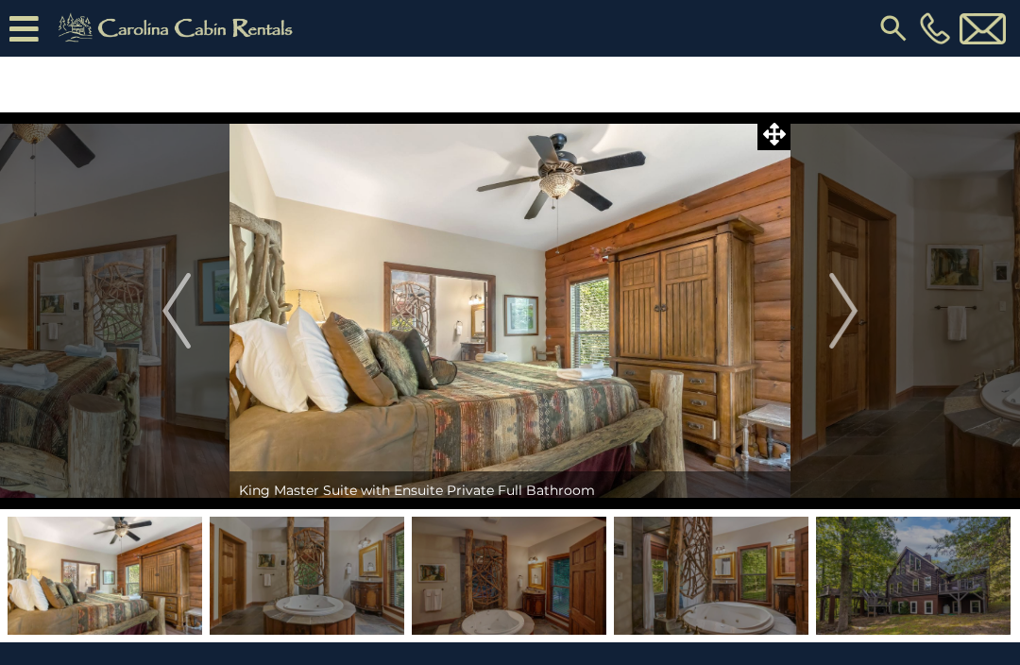
click at [841, 332] on img "Next" at bounding box center [843, 311] width 28 height 76
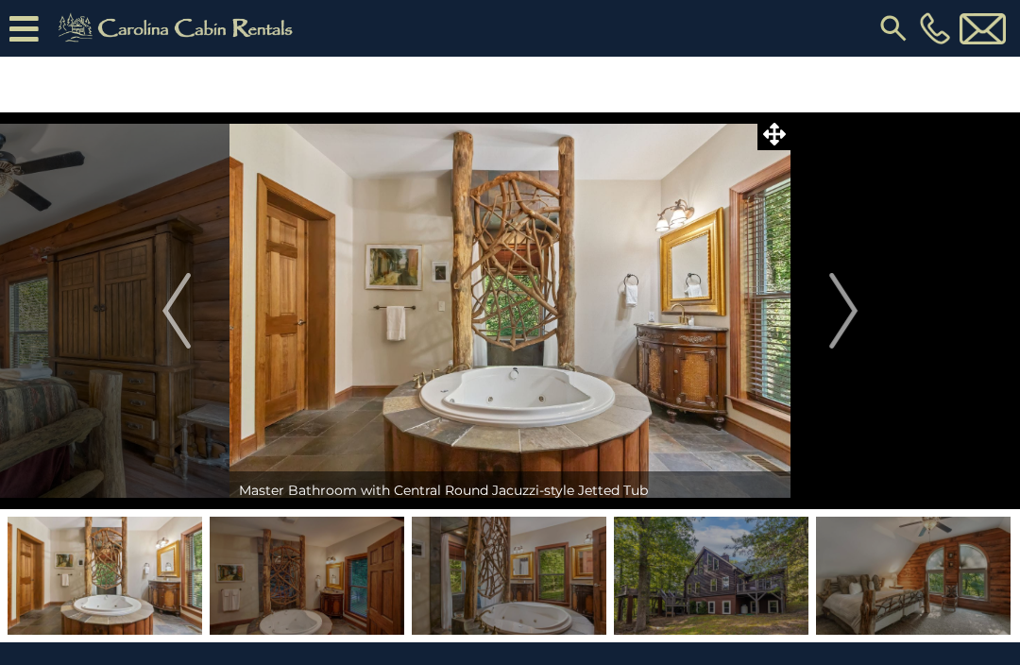
click at [858, 325] on img "Next" at bounding box center [843, 311] width 28 height 76
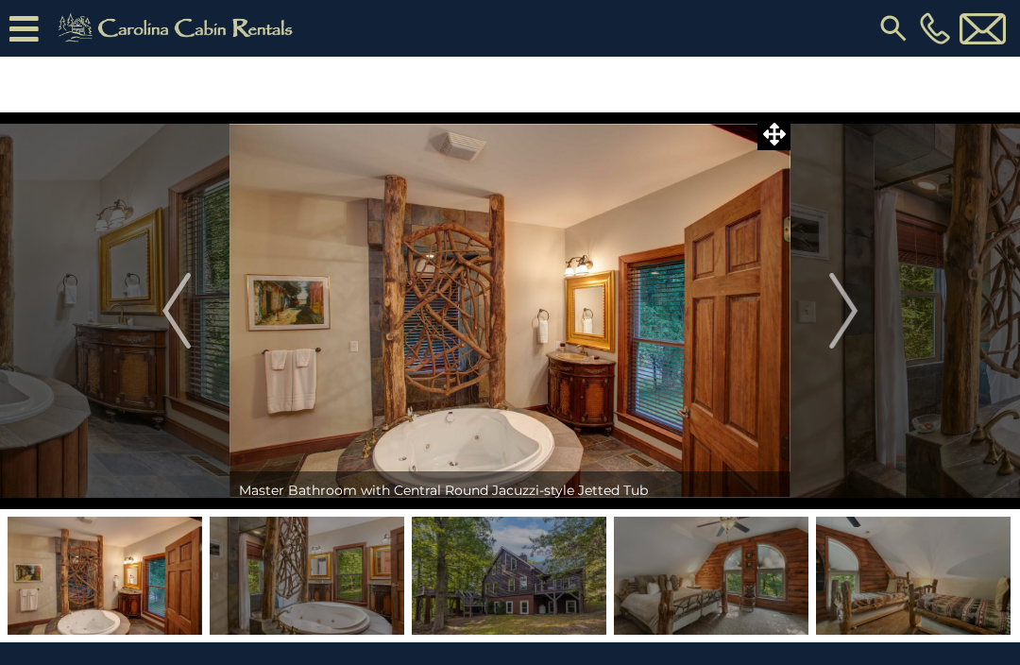
click at [846, 317] on img "Next" at bounding box center [843, 311] width 28 height 76
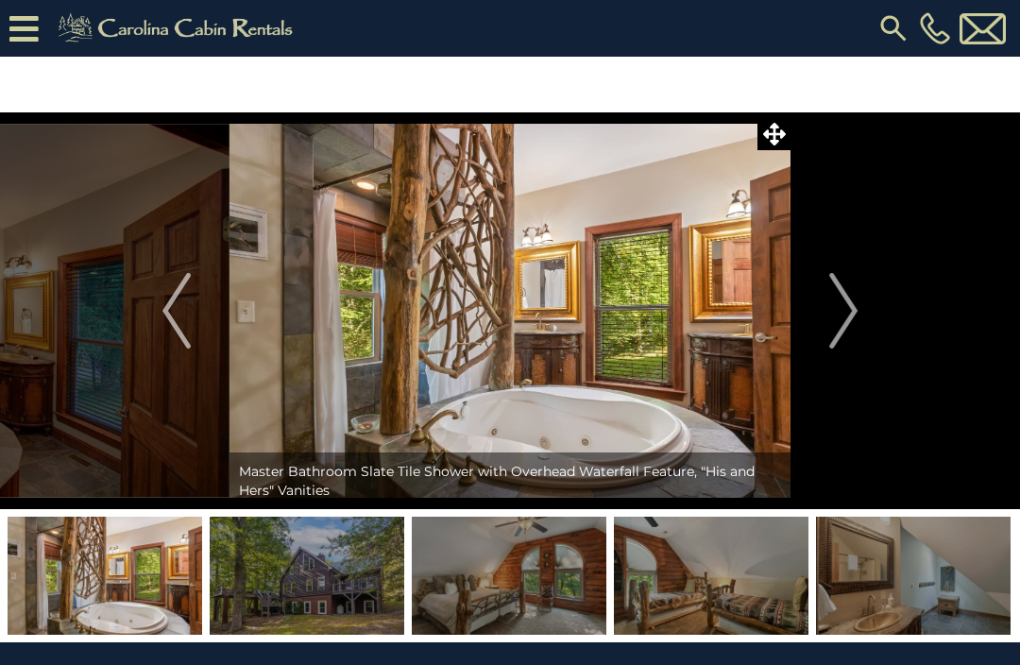
click at [848, 330] on img "Next" at bounding box center [843, 311] width 28 height 76
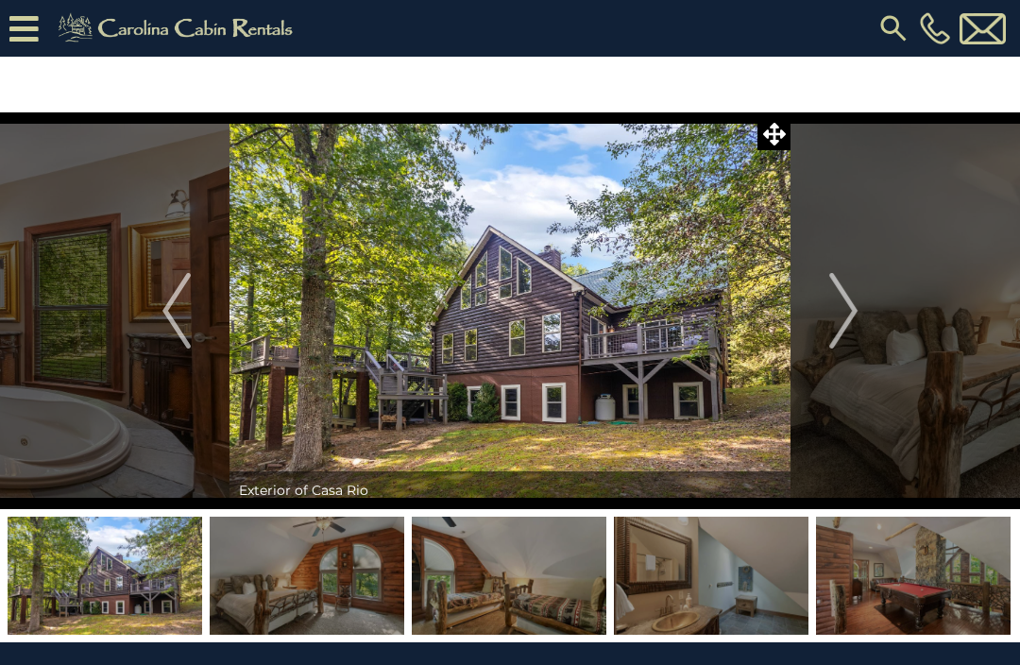
click at [853, 325] on img "Next" at bounding box center [843, 311] width 28 height 76
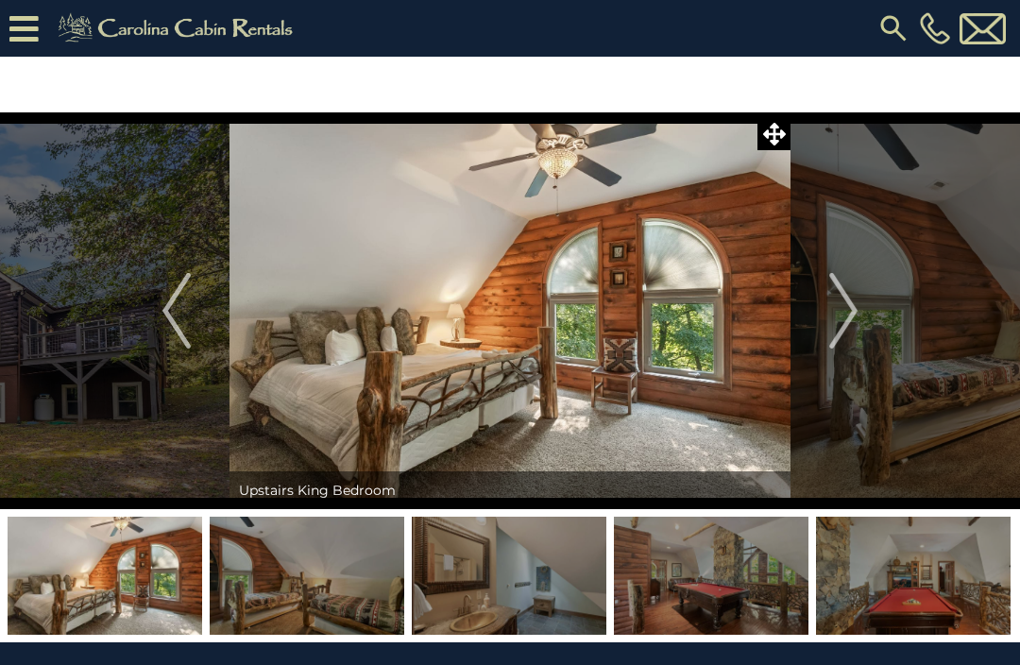
click at [853, 314] on img "Next" at bounding box center [843, 311] width 28 height 76
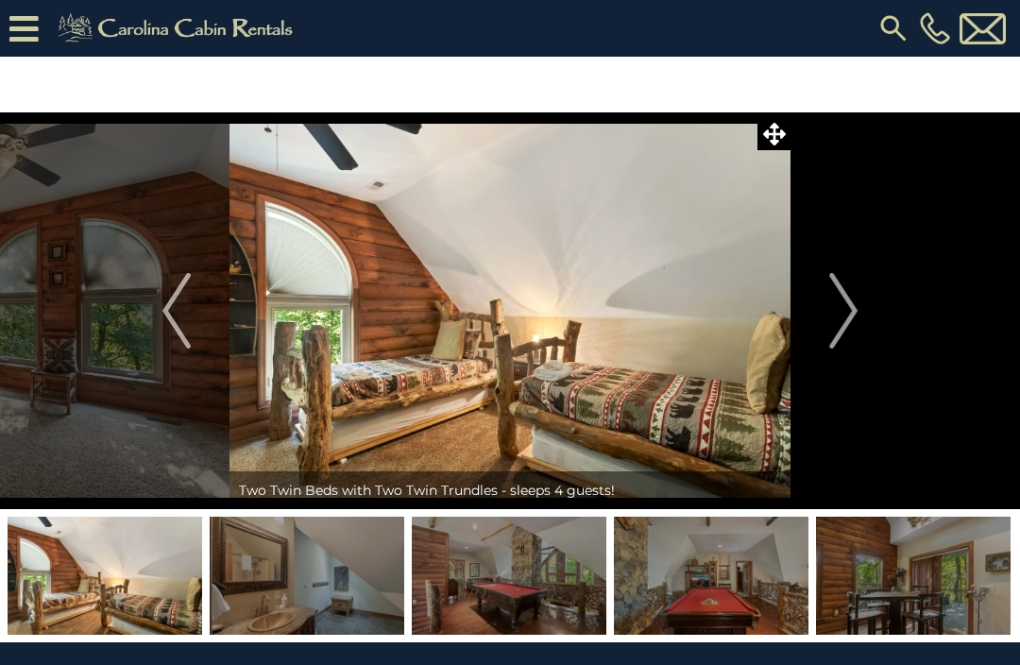
click at [848, 333] on img "Next" at bounding box center [843, 311] width 28 height 76
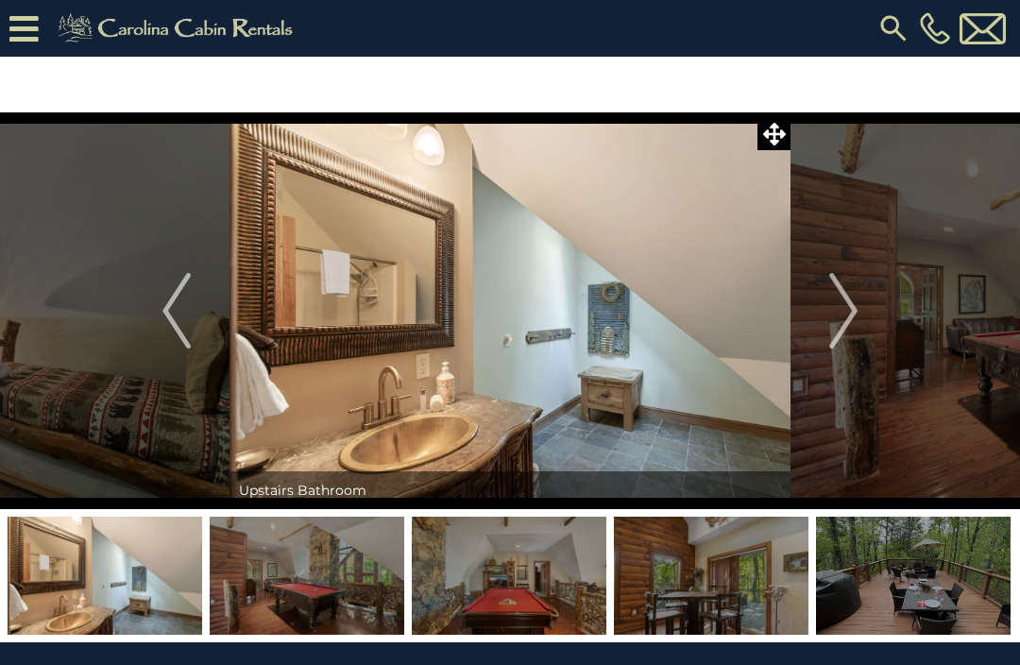
click at [846, 348] on img "Next" at bounding box center [843, 311] width 28 height 76
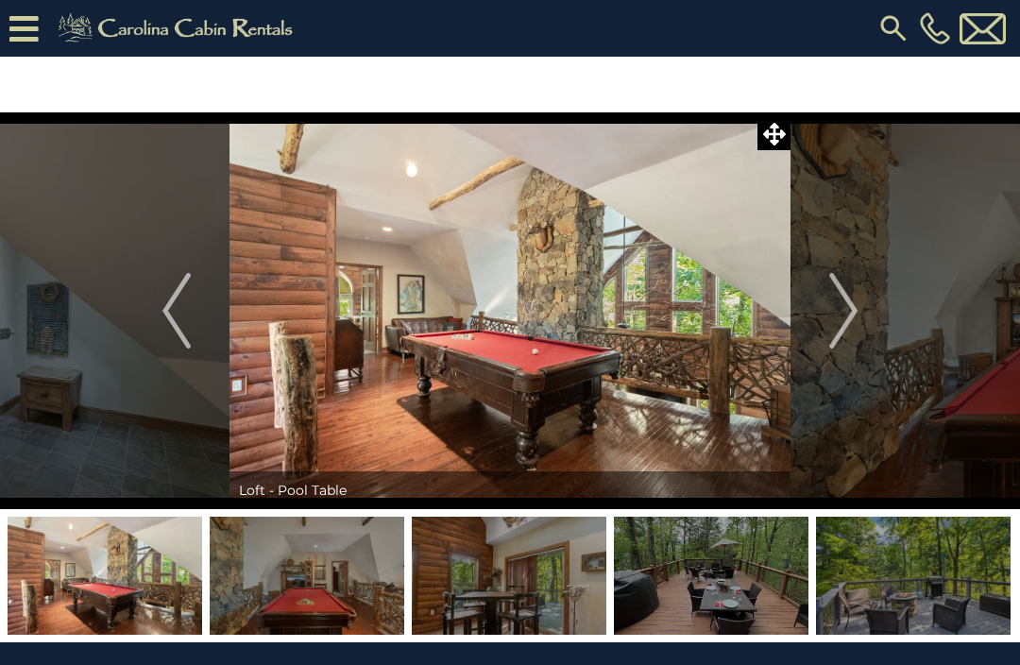
click at [837, 326] on img "Next" at bounding box center [843, 311] width 28 height 76
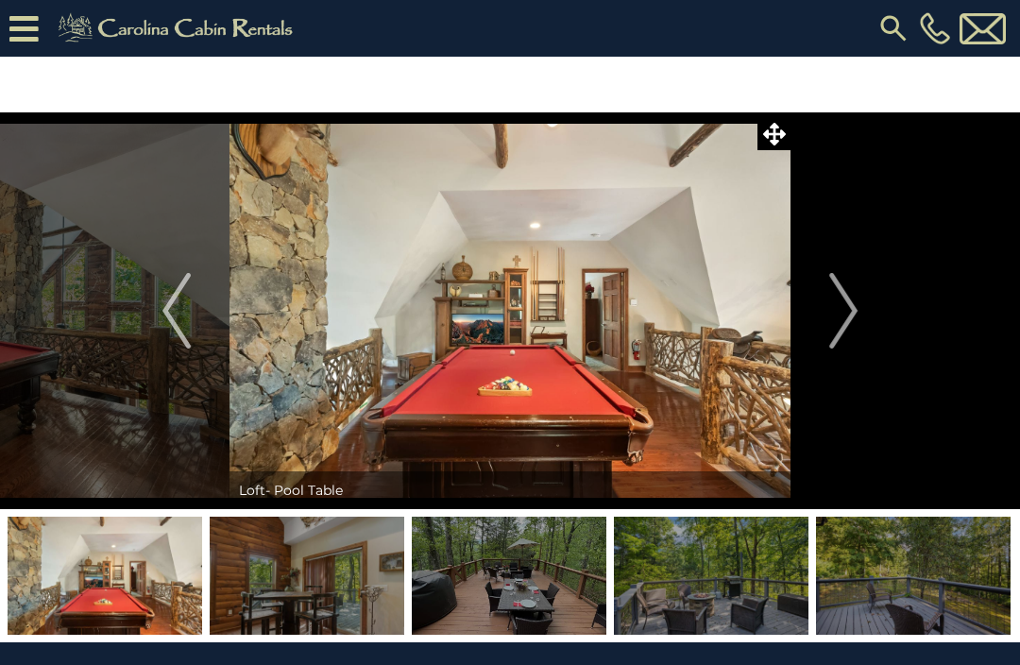
click at [832, 327] on img "Next" at bounding box center [843, 311] width 28 height 76
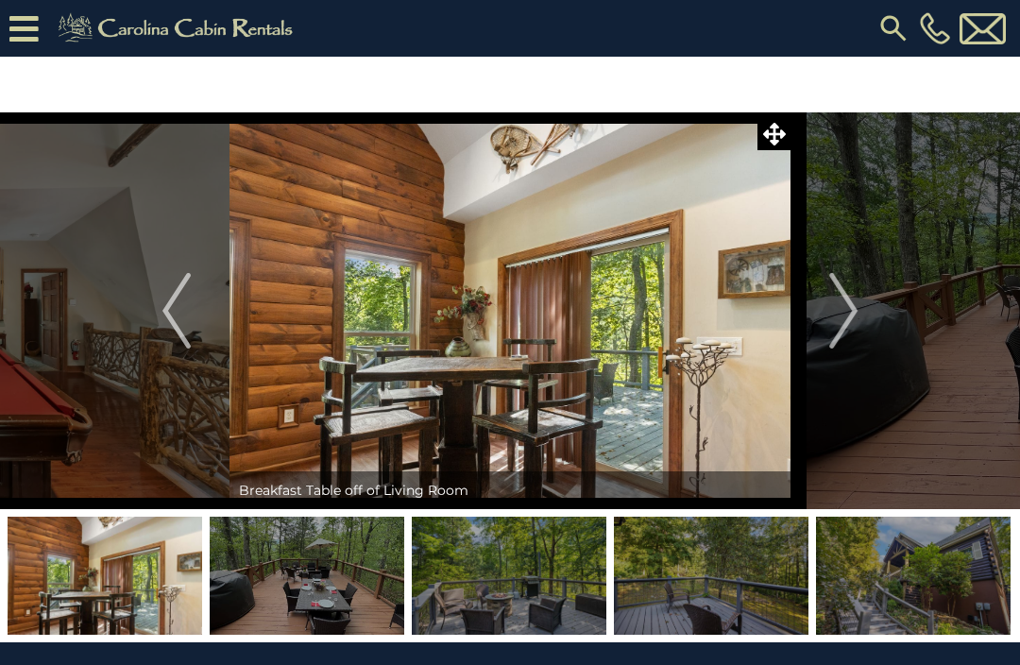
click at [830, 344] on img "Next" at bounding box center [843, 311] width 28 height 76
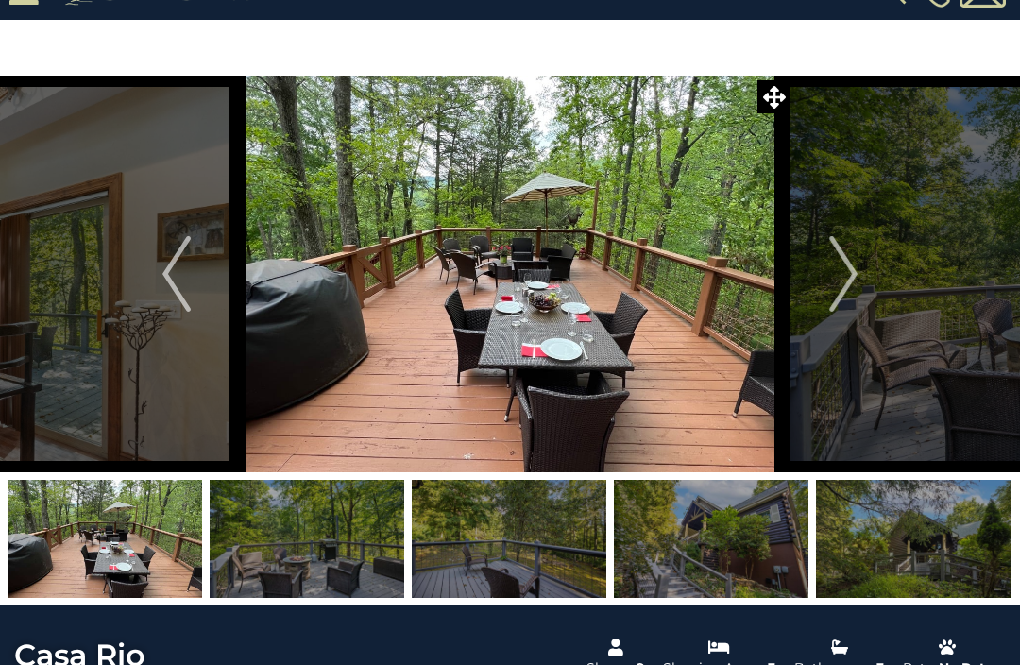
scroll to position [15, 0]
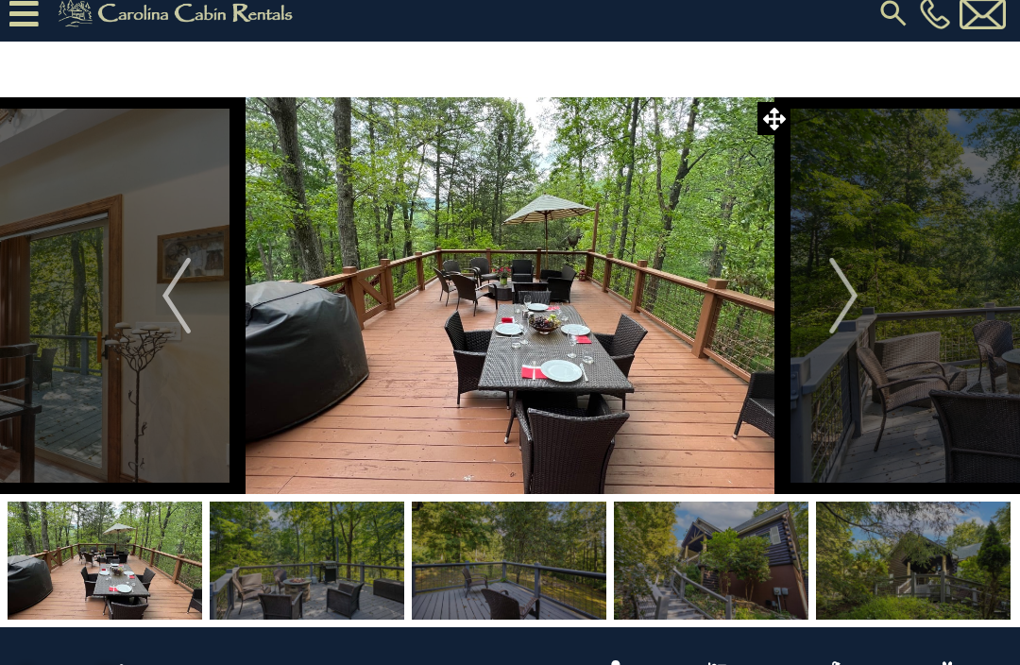
click at [837, 306] on img "Next" at bounding box center [843, 296] width 28 height 76
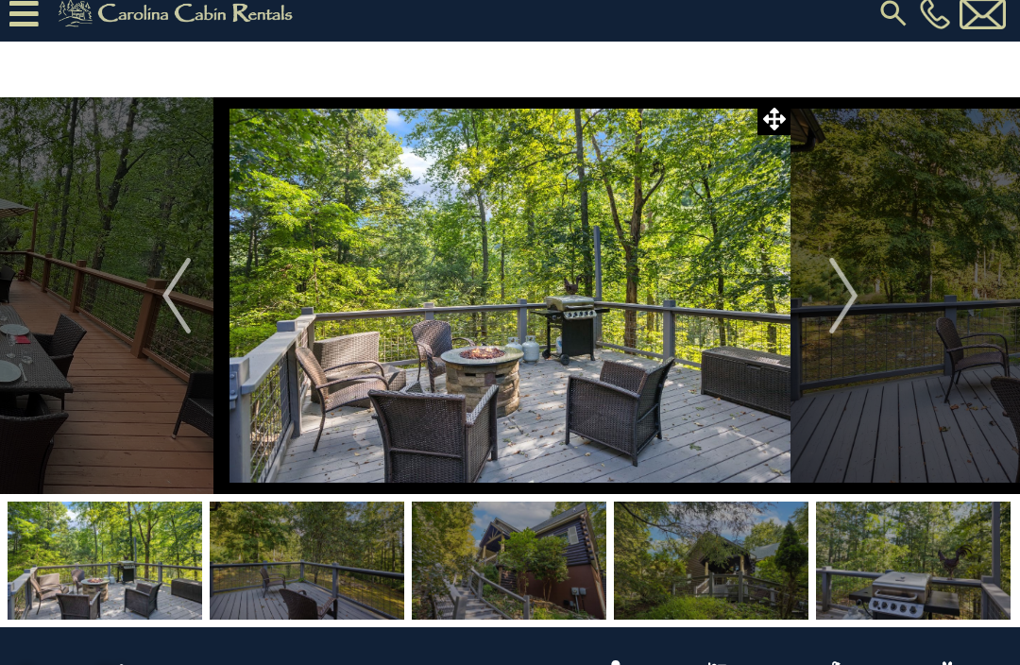
click at [851, 281] on img "Next" at bounding box center [843, 296] width 28 height 76
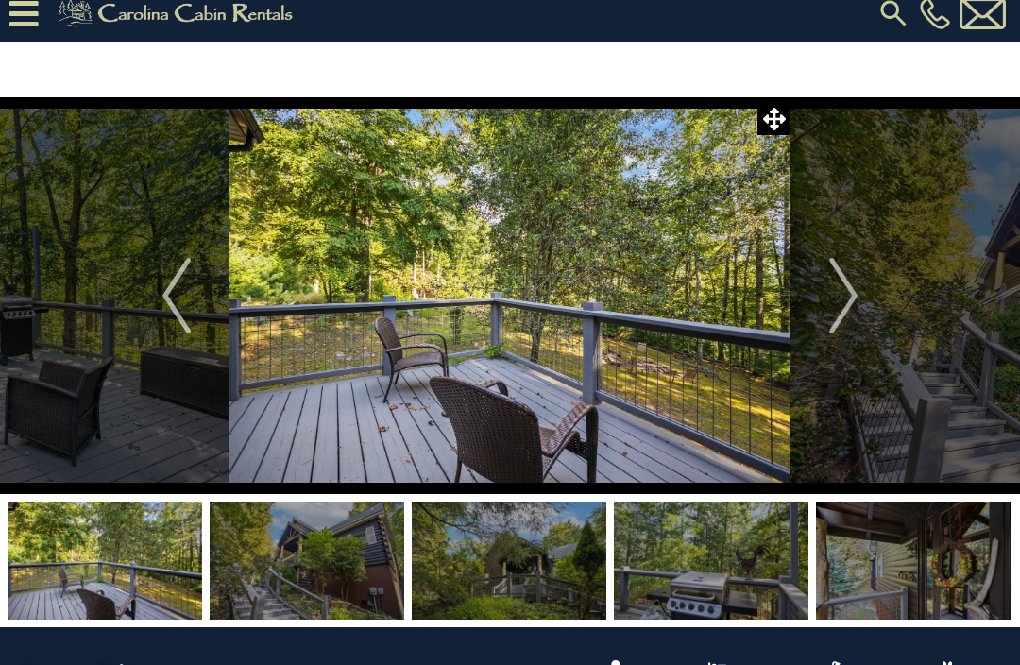
click at [849, 294] on img "Next" at bounding box center [843, 296] width 28 height 76
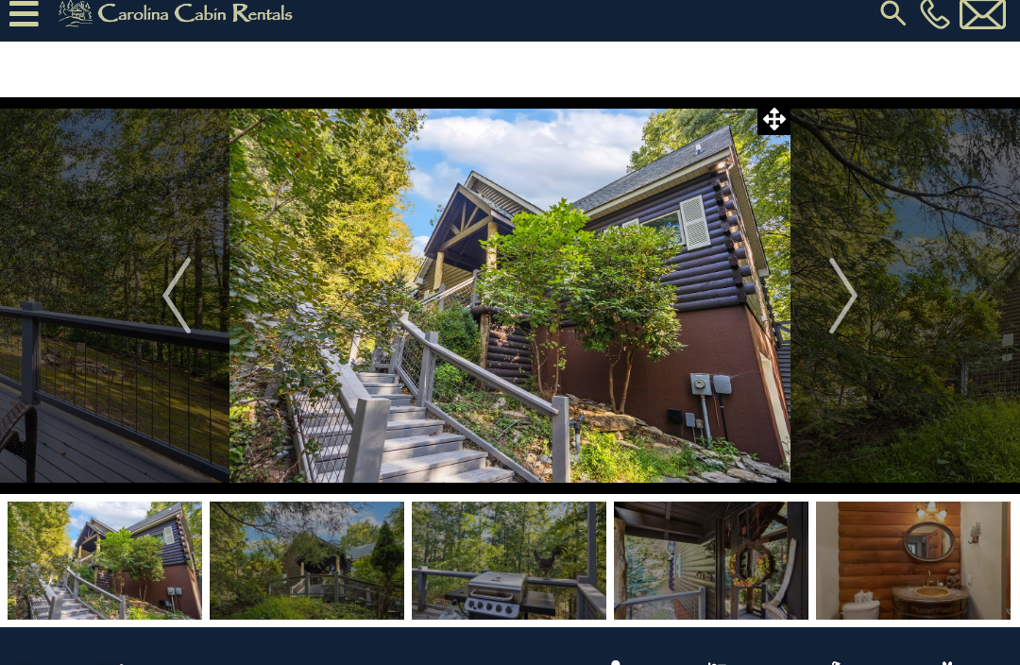
click at [850, 300] on img "Next" at bounding box center [843, 296] width 28 height 76
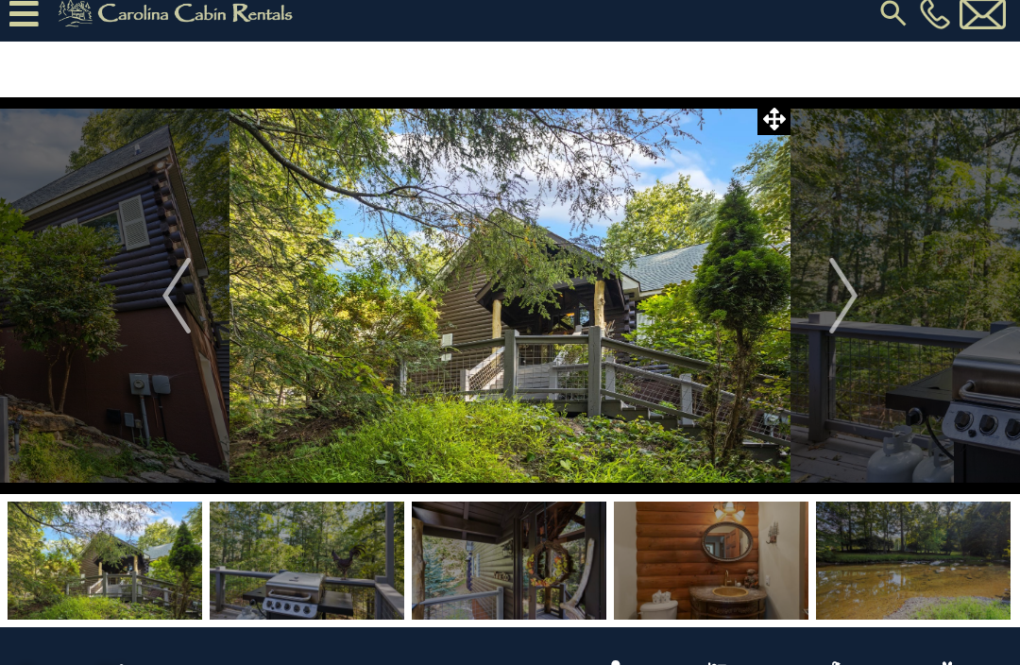
click at [830, 279] on img "Next" at bounding box center [843, 296] width 28 height 76
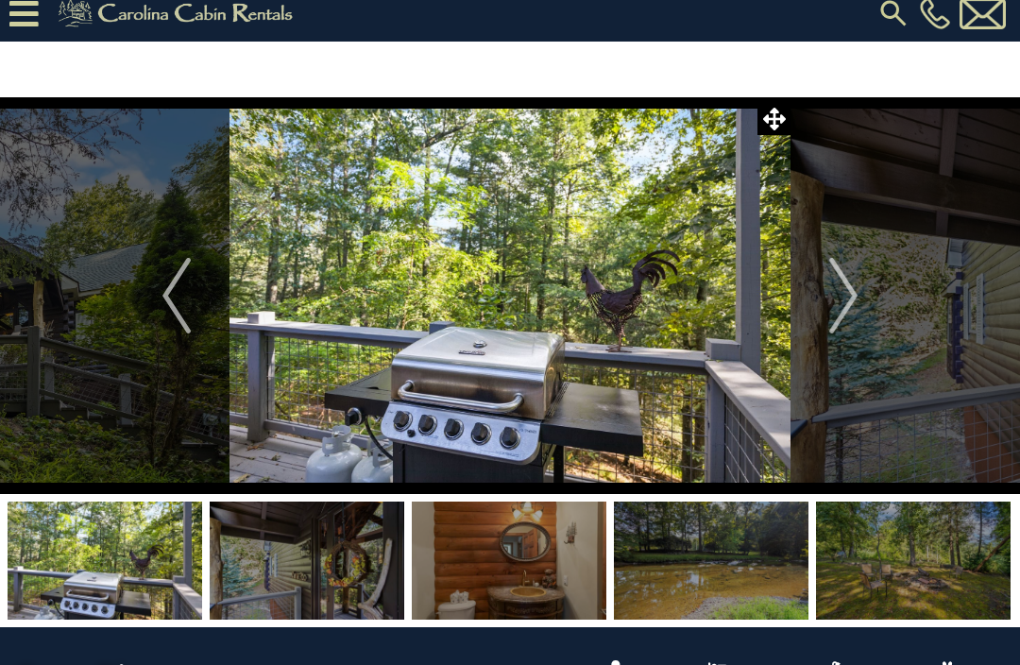
click at [823, 300] on button "Next" at bounding box center [844, 295] width 106 height 397
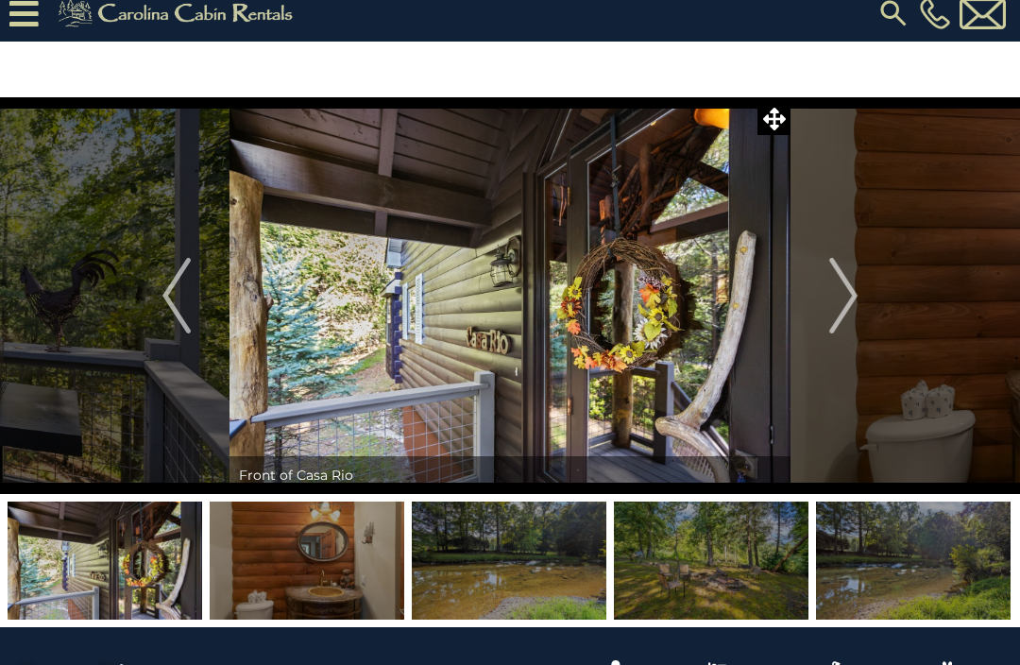
click at [849, 284] on img "Next" at bounding box center [843, 296] width 28 height 76
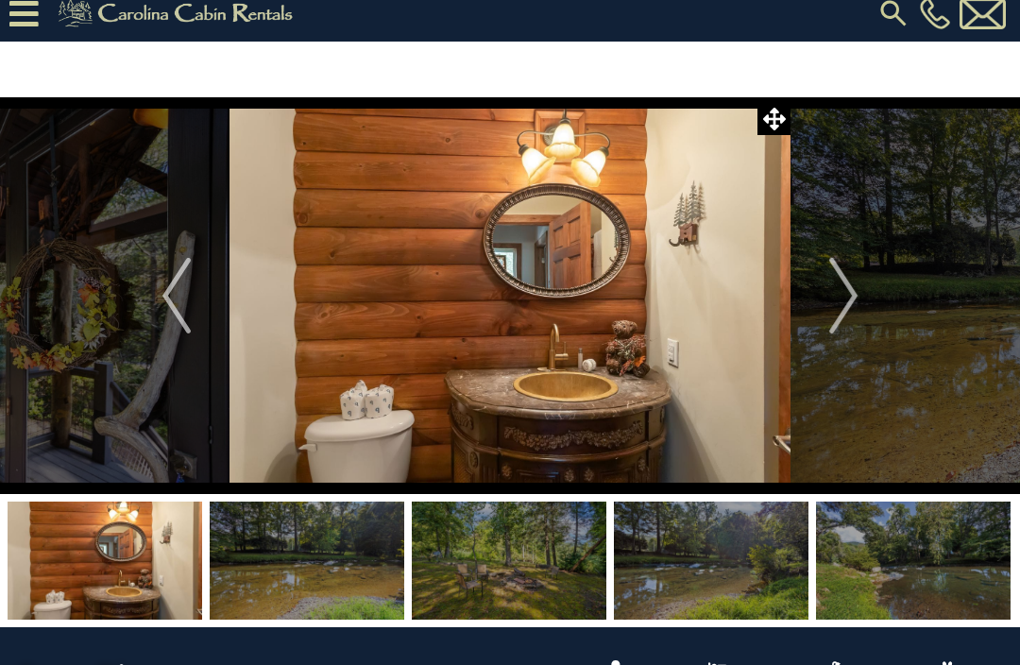
click at [842, 298] on img "Next" at bounding box center [843, 296] width 28 height 76
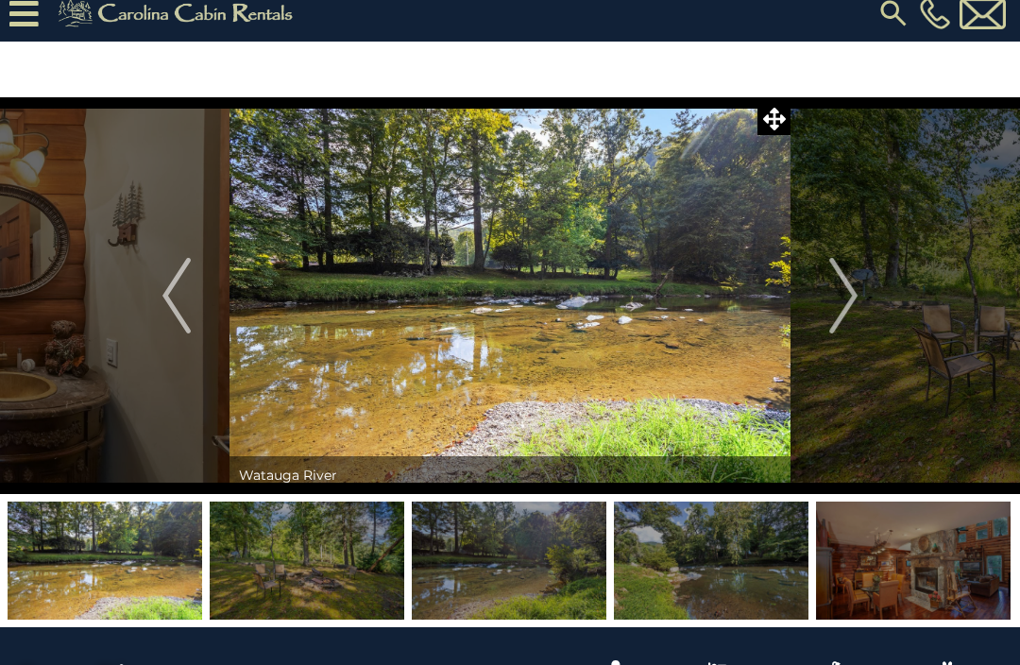
click at [837, 305] on img "Next" at bounding box center [843, 296] width 28 height 76
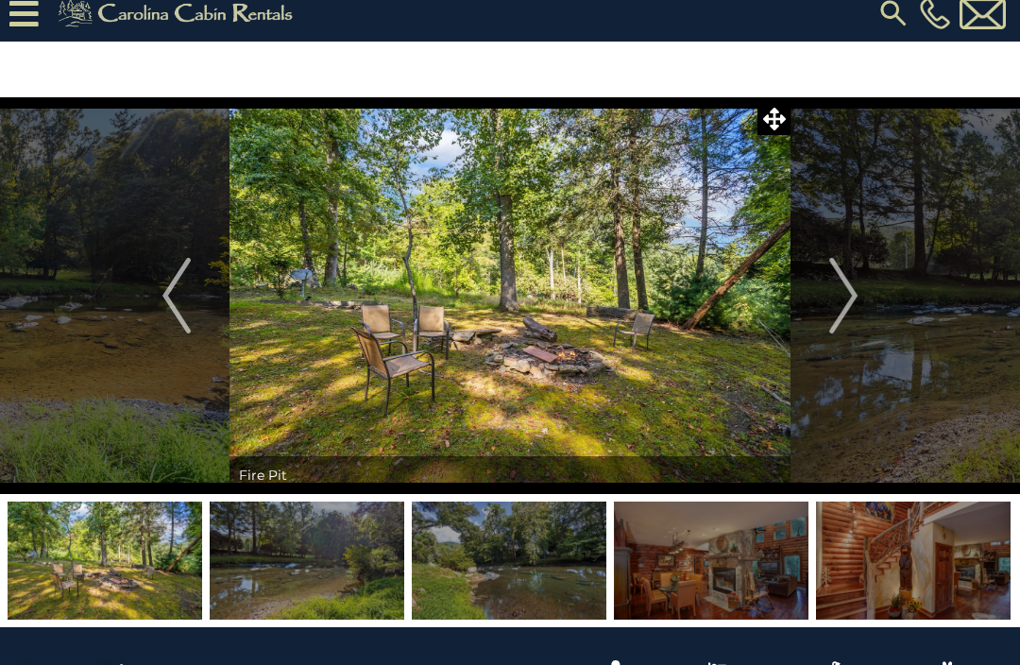
click at [837, 299] on img "Next" at bounding box center [843, 296] width 28 height 76
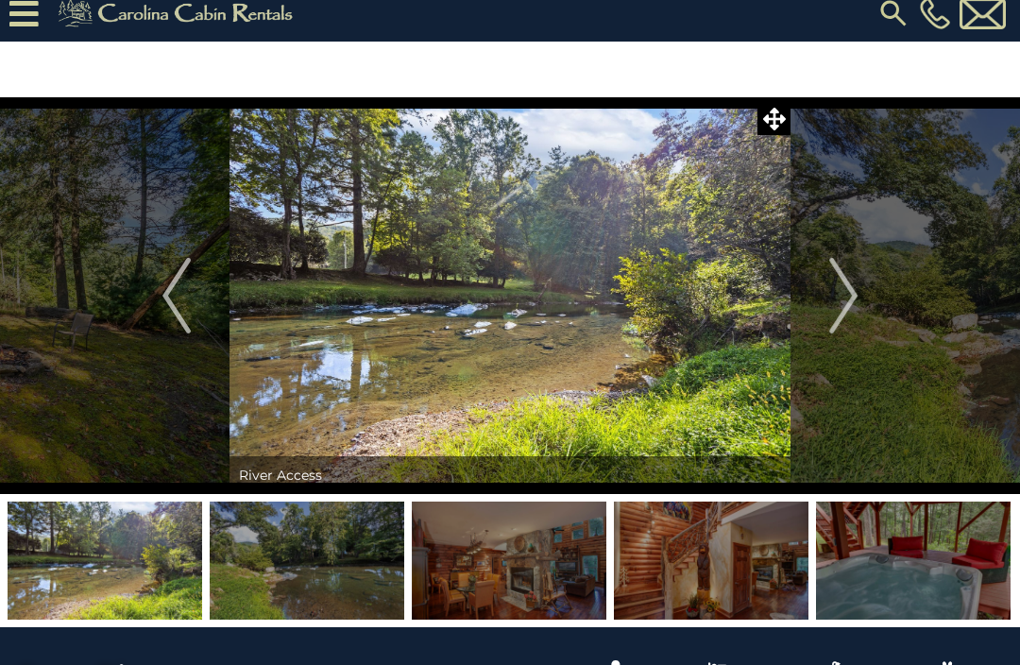
click at [843, 299] on img "Next" at bounding box center [843, 296] width 28 height 76
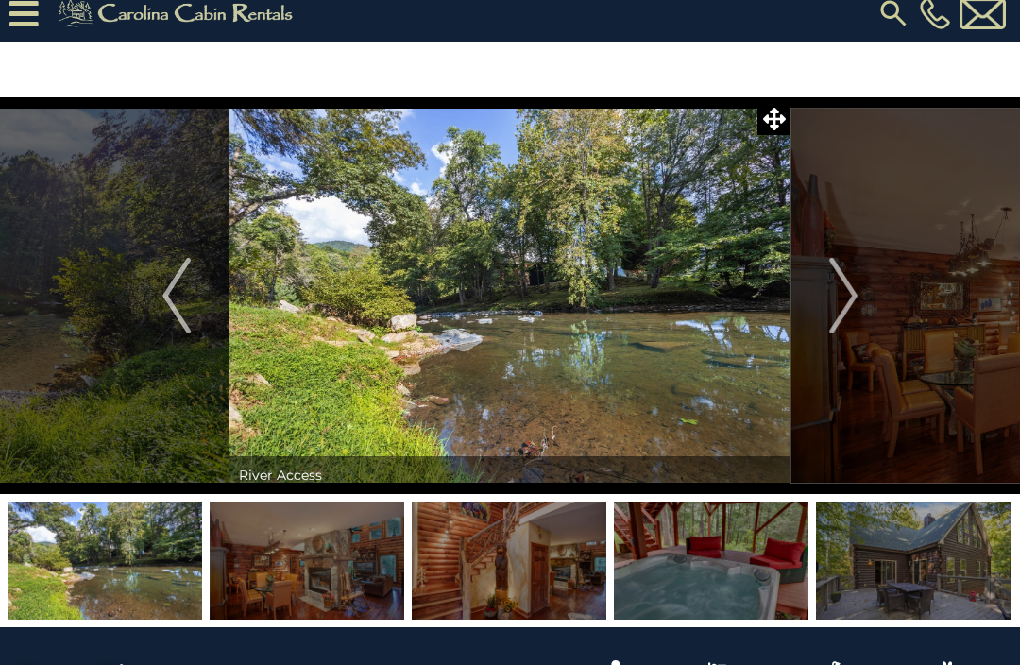
click at [840, 302] on img "Next" at bounding box center [843, 296] width 28 height 76
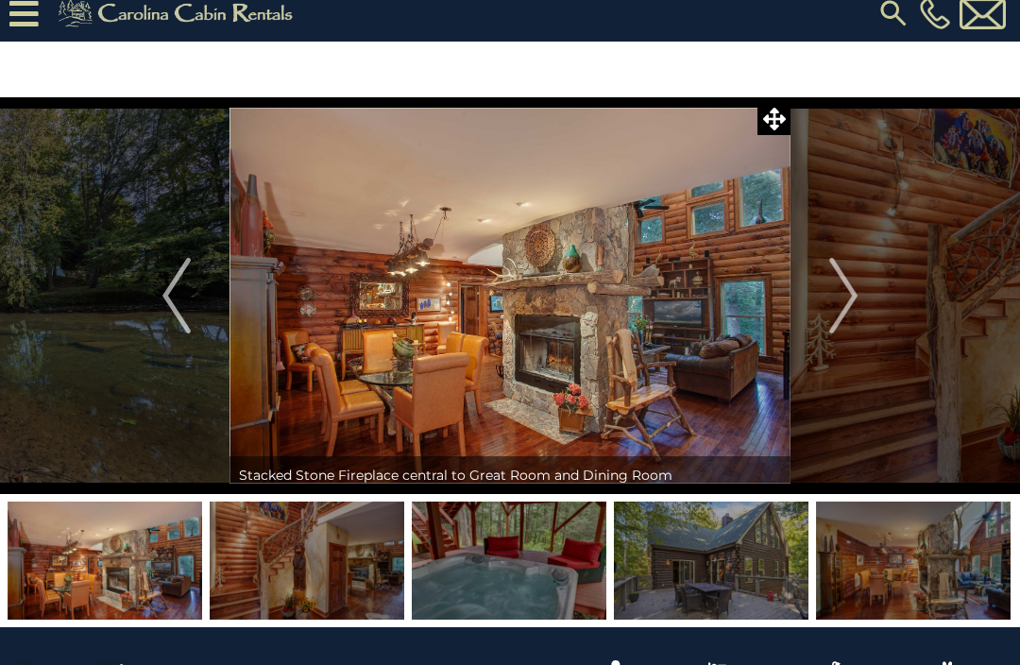
click at [860, 304] on button "Next" at bounding box center [844, 295] width 106 height 397
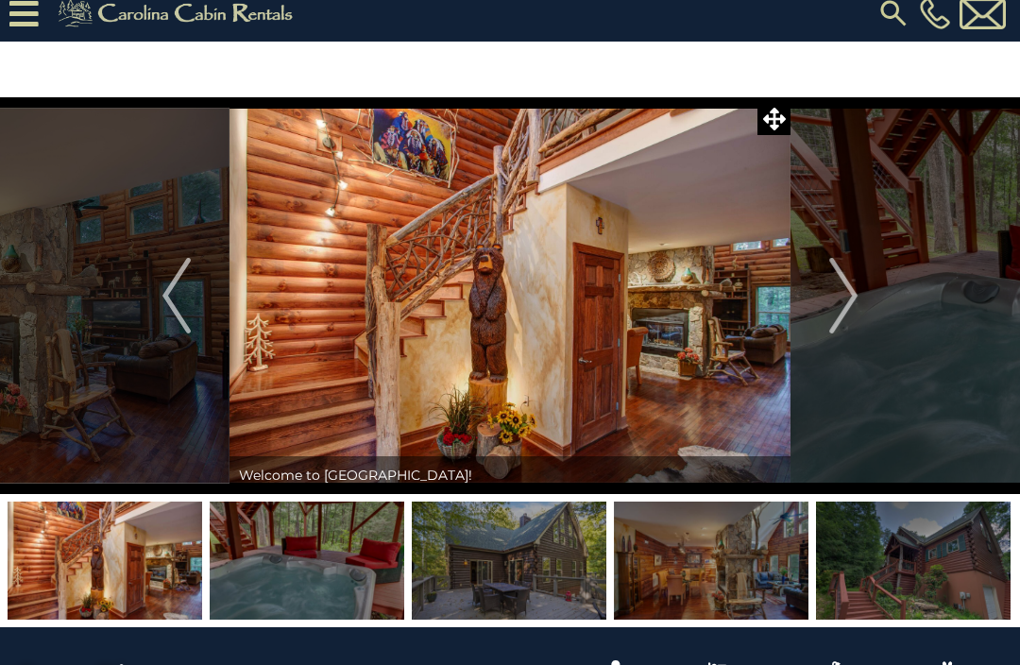
click at [854, 304] on img "Next" at bounding box center [843, 296] width 28 height 76
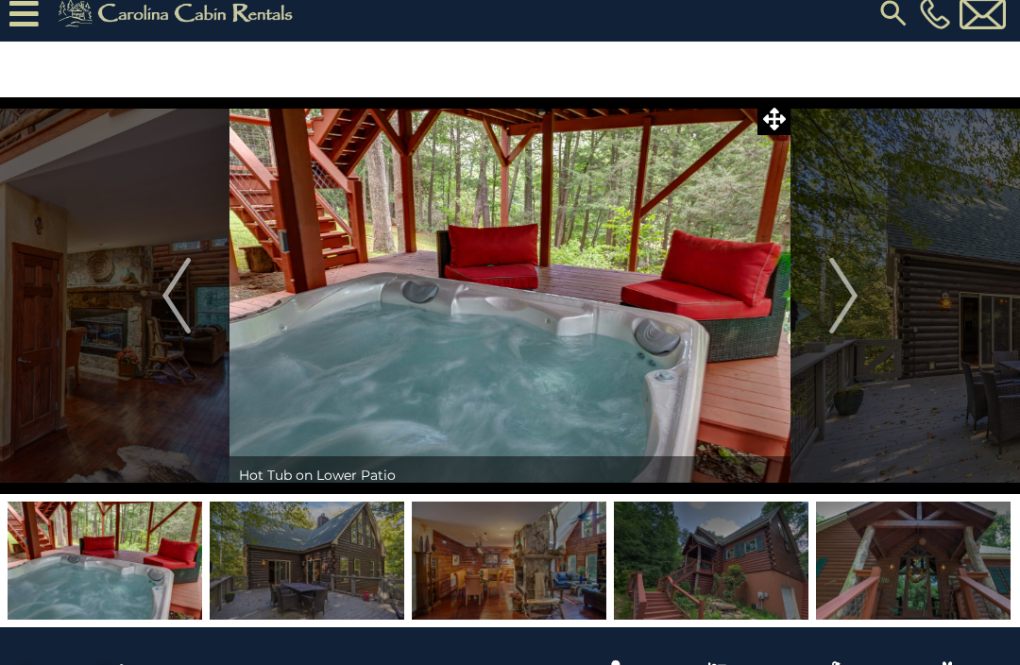
click at [850, 298] on img "Next" at bounding box center [843, 296] width 28 height 76
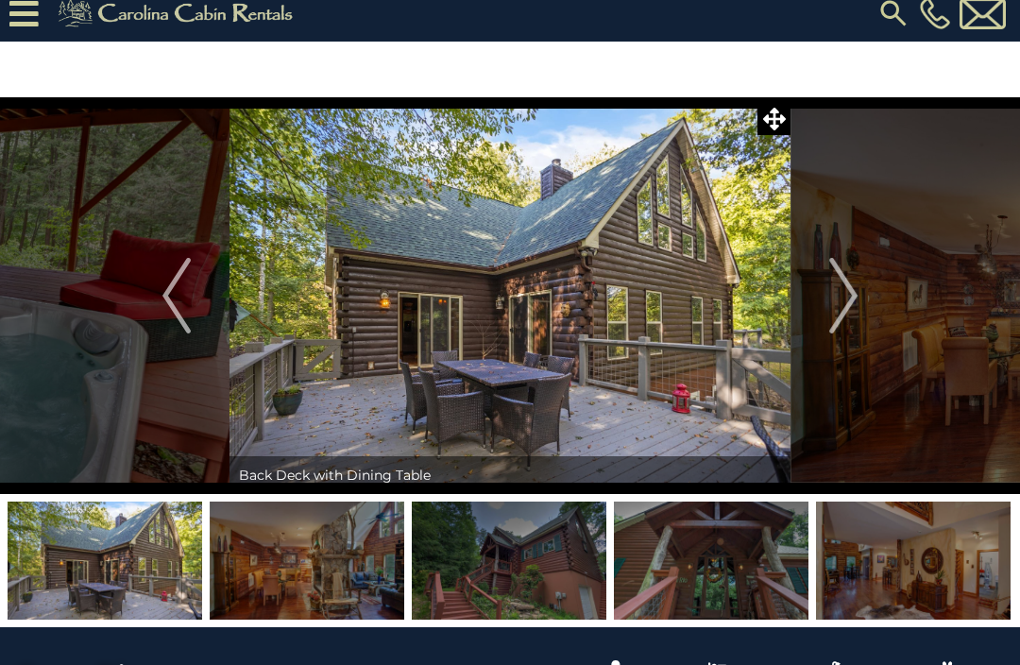
click at [852, 296] on img "Next" at bounding box center [843, 296] width 28 height 76
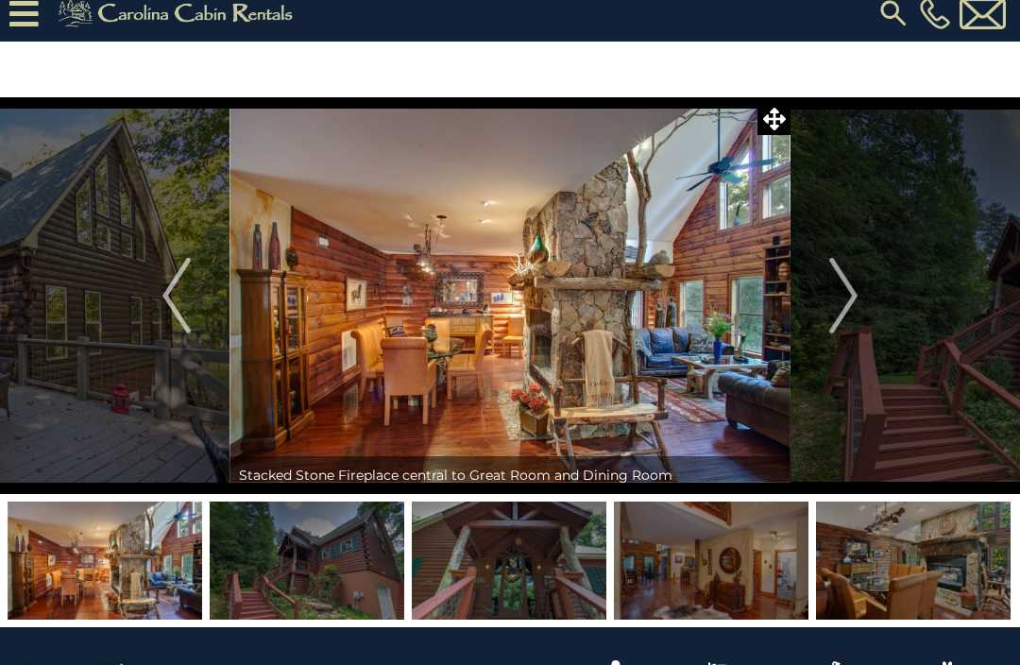
click at [843, 298] on img "Next" at bounding box center [843, 296] width 28 height 76
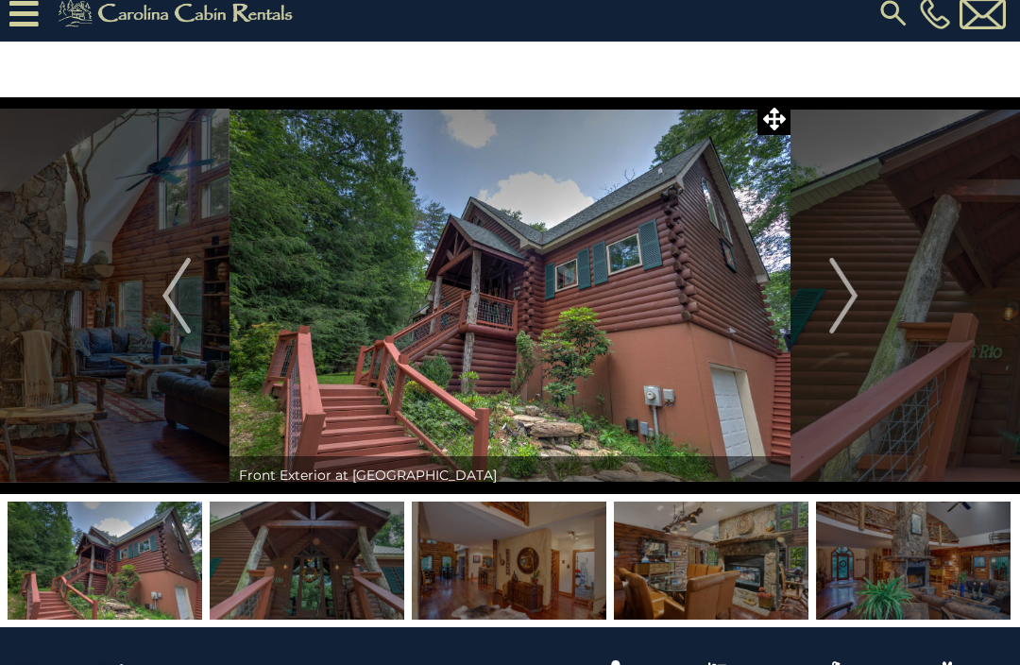
click at [830, 303] on img "Next" at bounding box center [843, 296] width 28 height 76
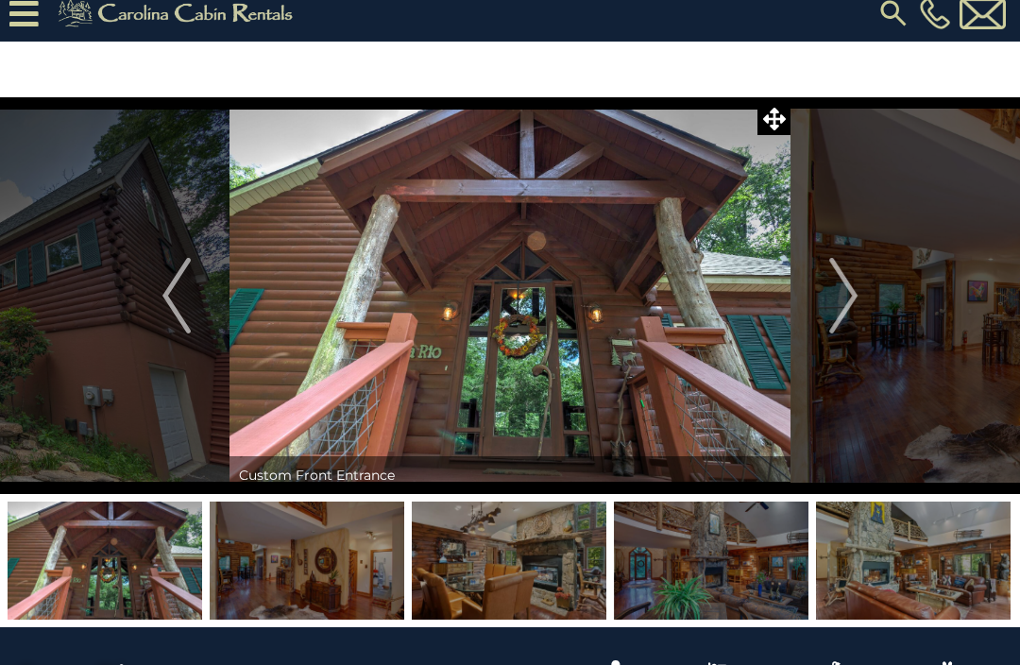
click at [828, 296] on button "Next" at bounding box center [844, 295] width 106 height 397
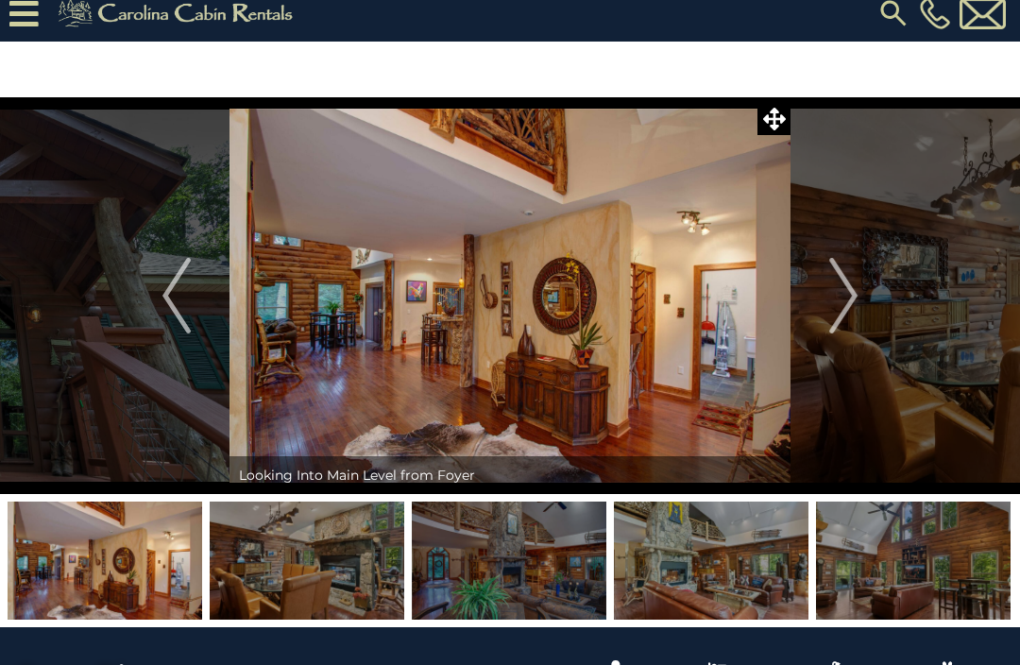
click at [819, 302] on button "Next" at bounding box center [844, 295] width 106 height 397
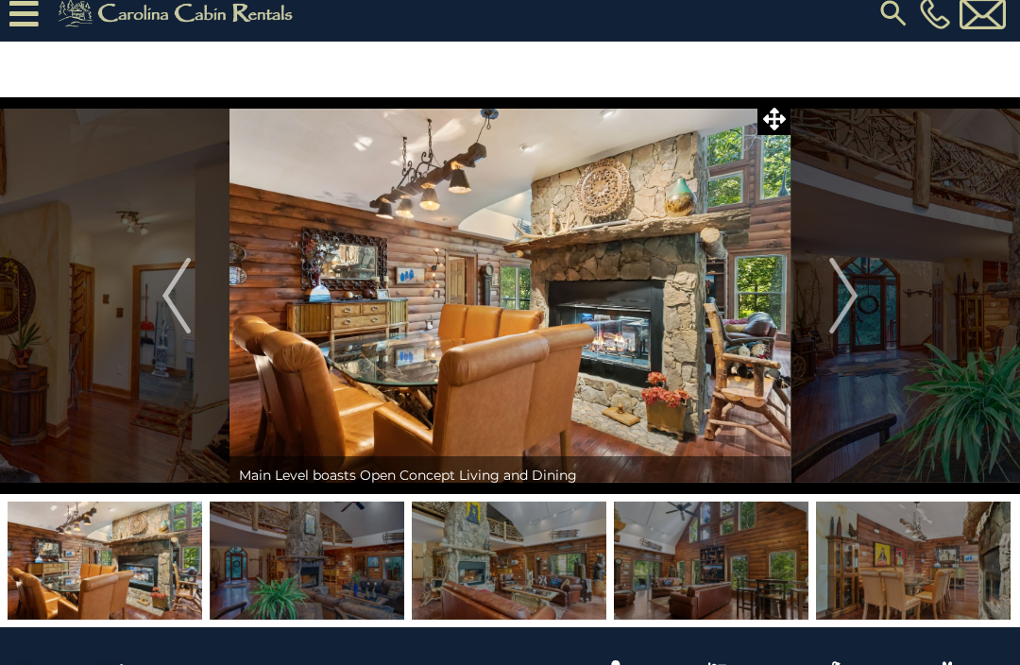
click at [816, 319] on button "Next" at bounding box center [844, 295] width 106 height 397
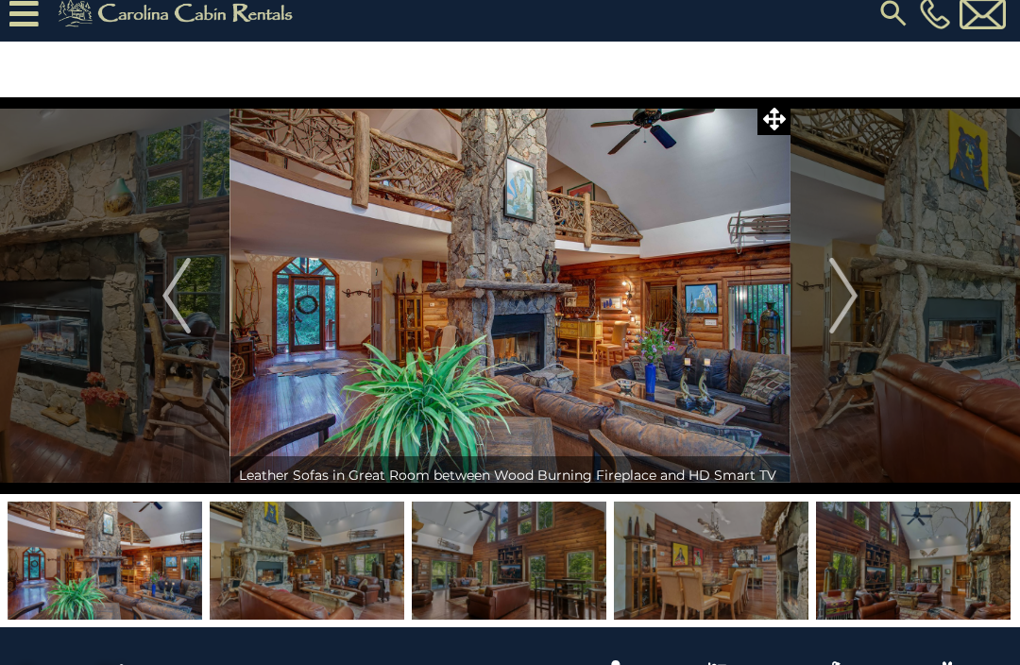
click at [842, 298] on img "Next" at bounding box center [843, 296] width 28 height 76
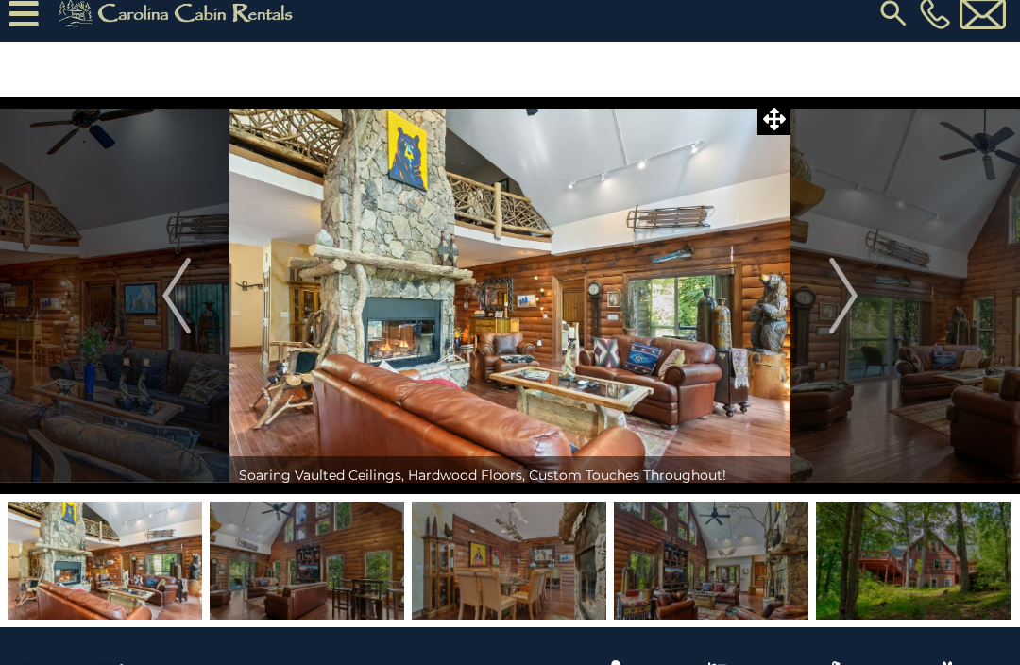
click at [827, 302] on button "Next" at bounding box center [844, 295] width 106 height 397
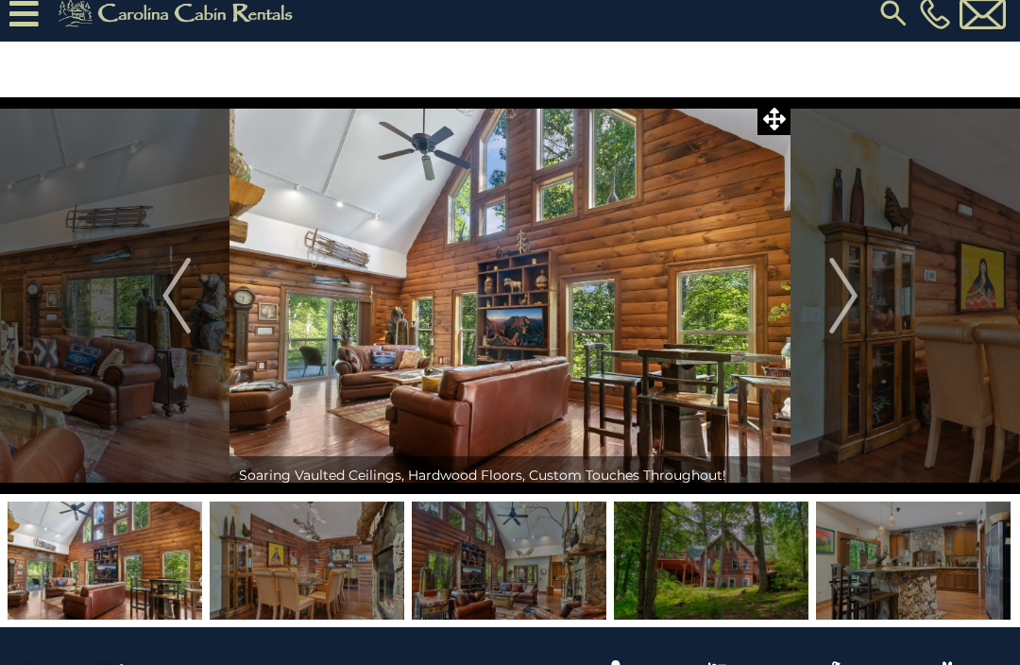
click at [834, 304] on img "Next" at bounding box center [843, 296] width 28 height 76
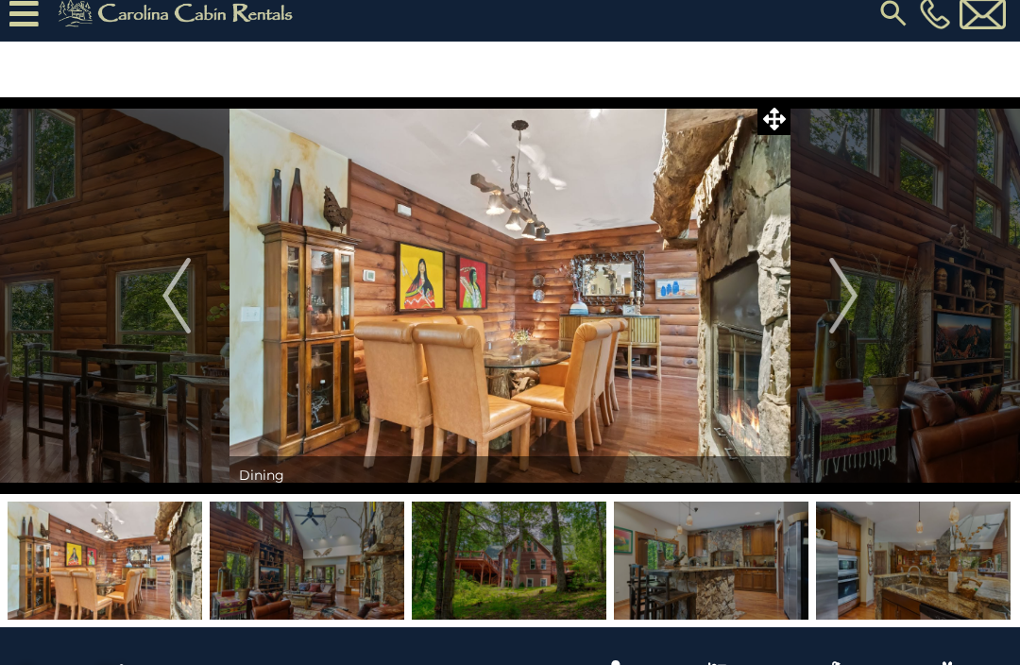
click at [836, 301] on img "Next" at bounding box center [843, 296] width 28 height 76
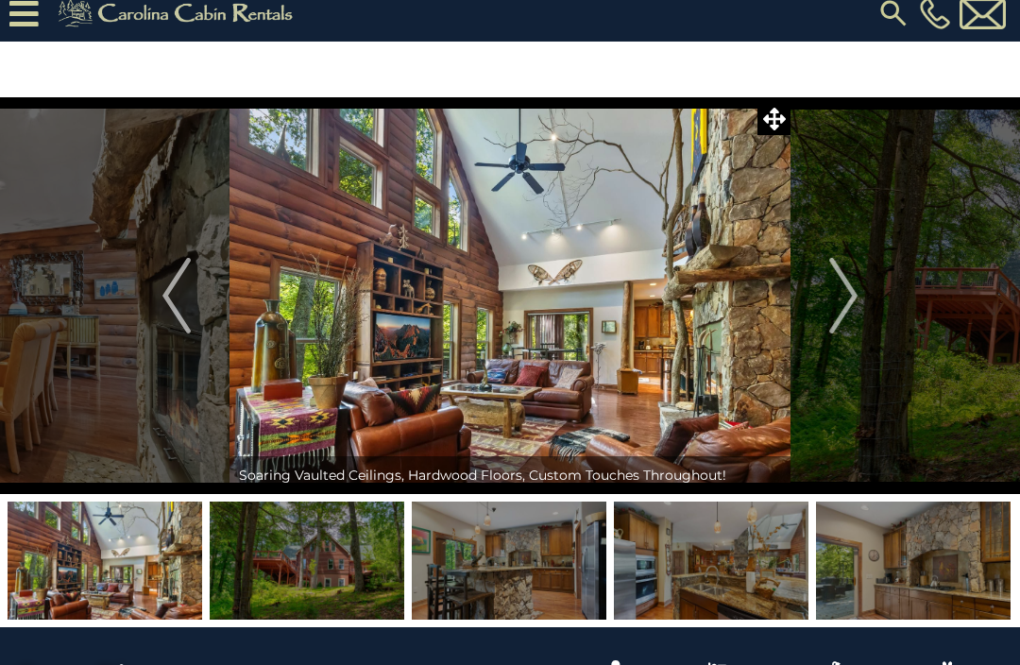
click at [829, 299] on img "Next" at bounding box center [843, 296] width 28 height 76
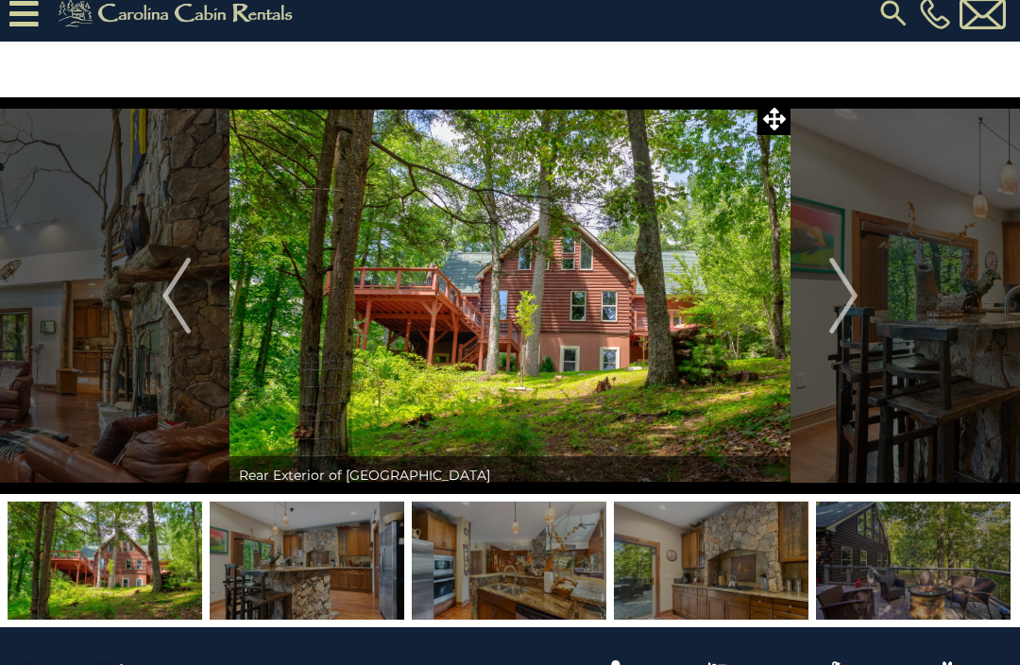
click at [837, 302] on img "Next" at bounding box center [843, 296] width 28 height 76
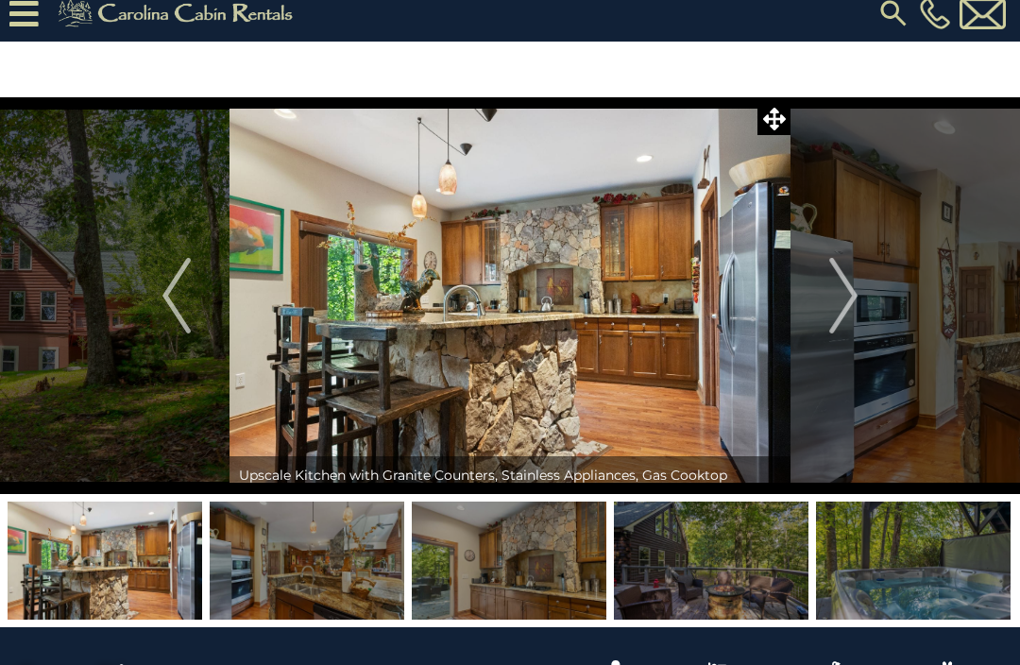
click at [837, 296] on img "Next" at bounding box center [843, 296] width 28 height 76
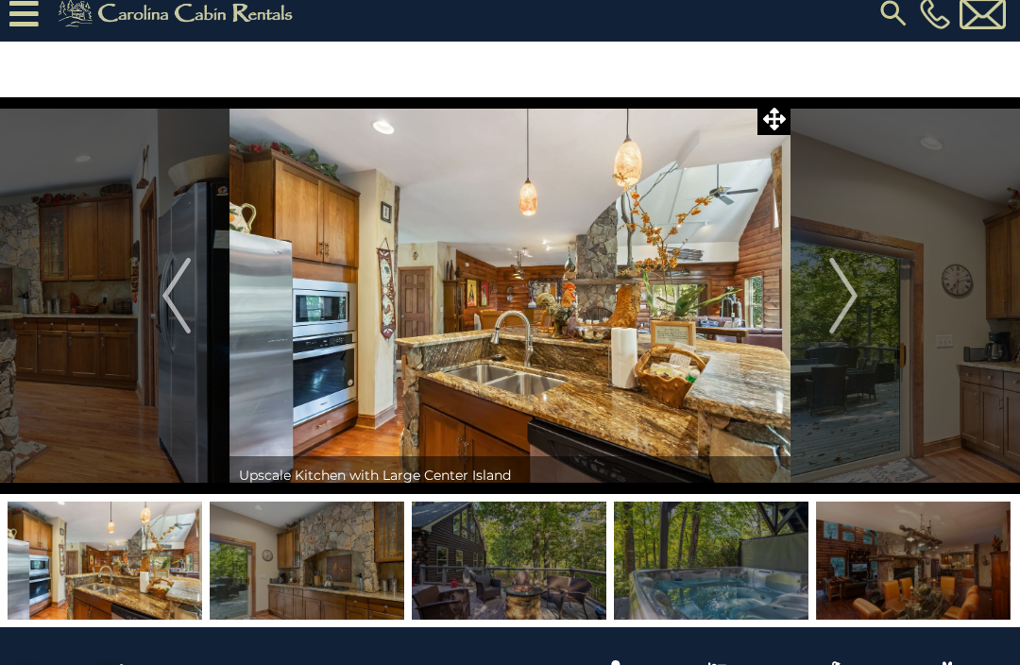
click at [837, 305] on img "Next" at bounding box center [843, 296] width 28 height 76
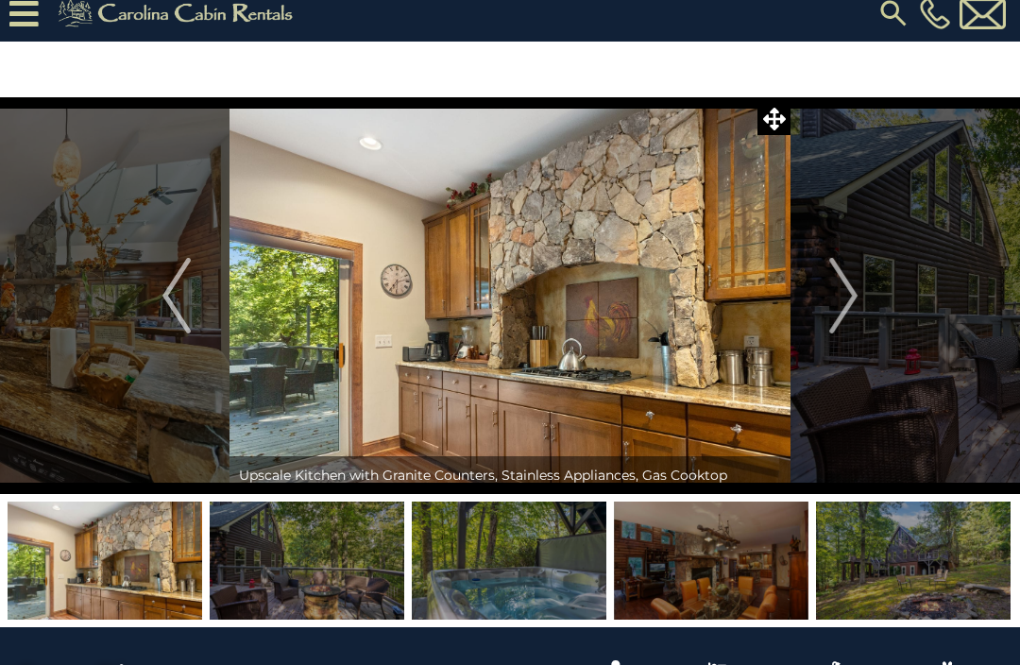
click at [839, 301] on img "Next" at bounding box center [843, 296] width 28 height 76
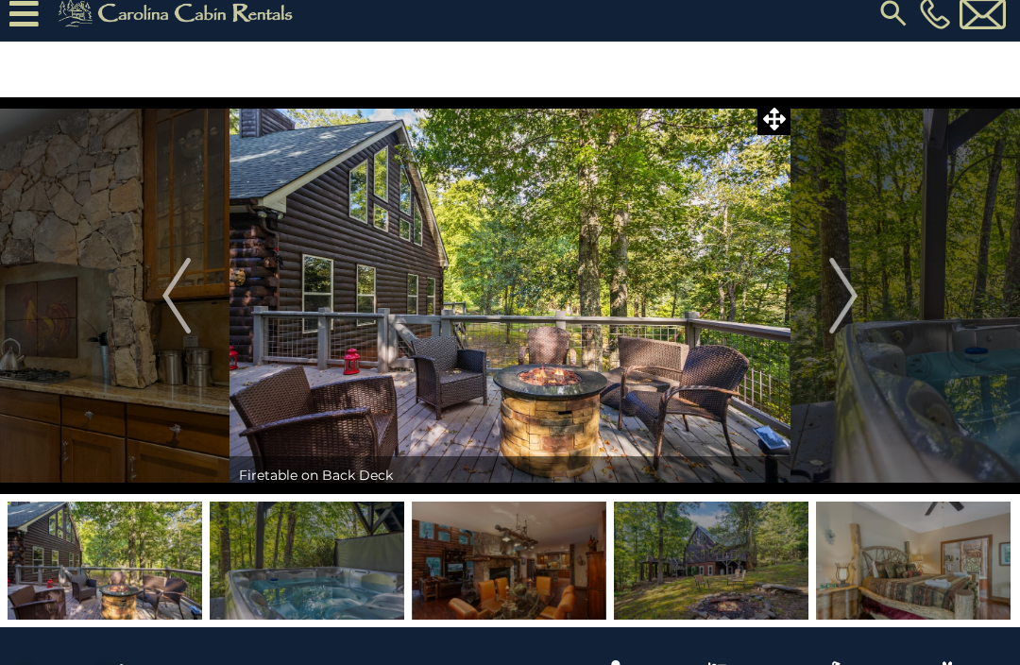
click at [860, 313] on button "Next" at bounding box center [844, 295] width 106 height 397
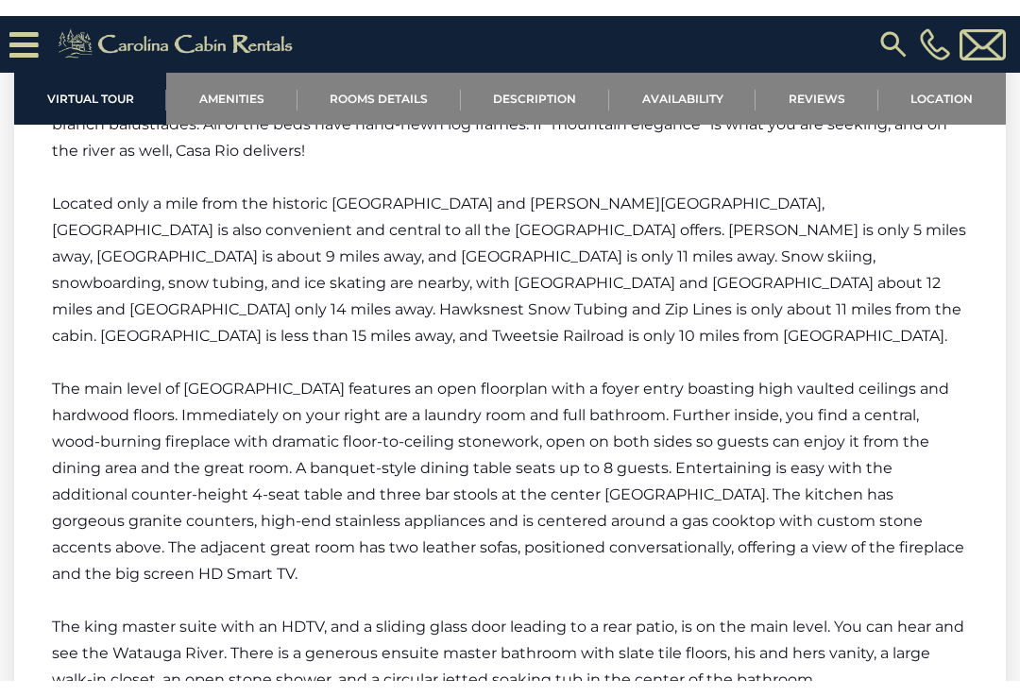
scroll to position [2630, 0]
